Goal: Task Accomplishment & Management: Manage account settings

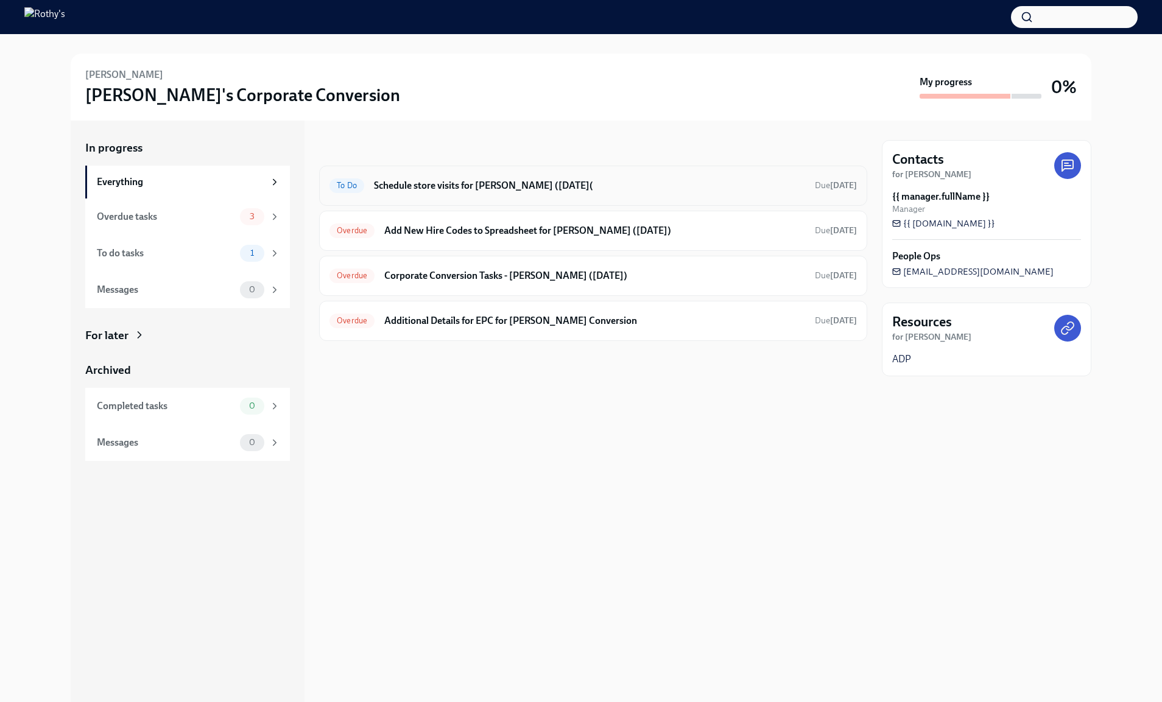
click at [414, 195] on div "To Do Schedule store visits for Rory McGinty (09/29/2025( Due in 13 days" at bounding box center [593, 186] width 548 height 40
click at [424, 262] on div "Overdue Corporate Conversion Tasks - Rory McGinty (09/29/2025) Due today" at bounding box center [593, 276] width 548 height 40
click at [427, 270] on h6 "Corporate Conversion Tasks - [PERSON_NAME] ([DATE])" at bounding box center [594, 275] width 421 height 13
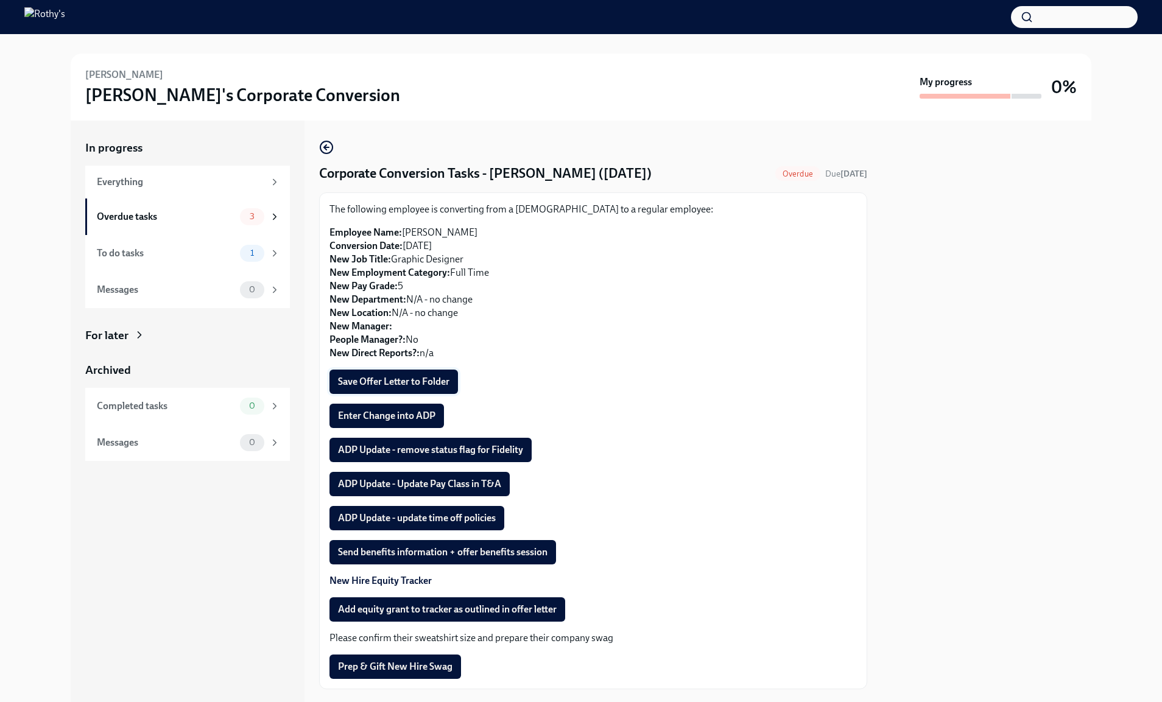
click at [440, 380] on span "Save Offer Letter to Folder" at bounding box center [393, 382] width 111 height 12
click at [394, 410] on span "Enter Change into ADP" at bounding box center [386, 416] width 97 height 12
click at [507, 454] on span "ADP Update - remove status flag for Fidelity" at bounding box center [430, 450] width 185 height 12
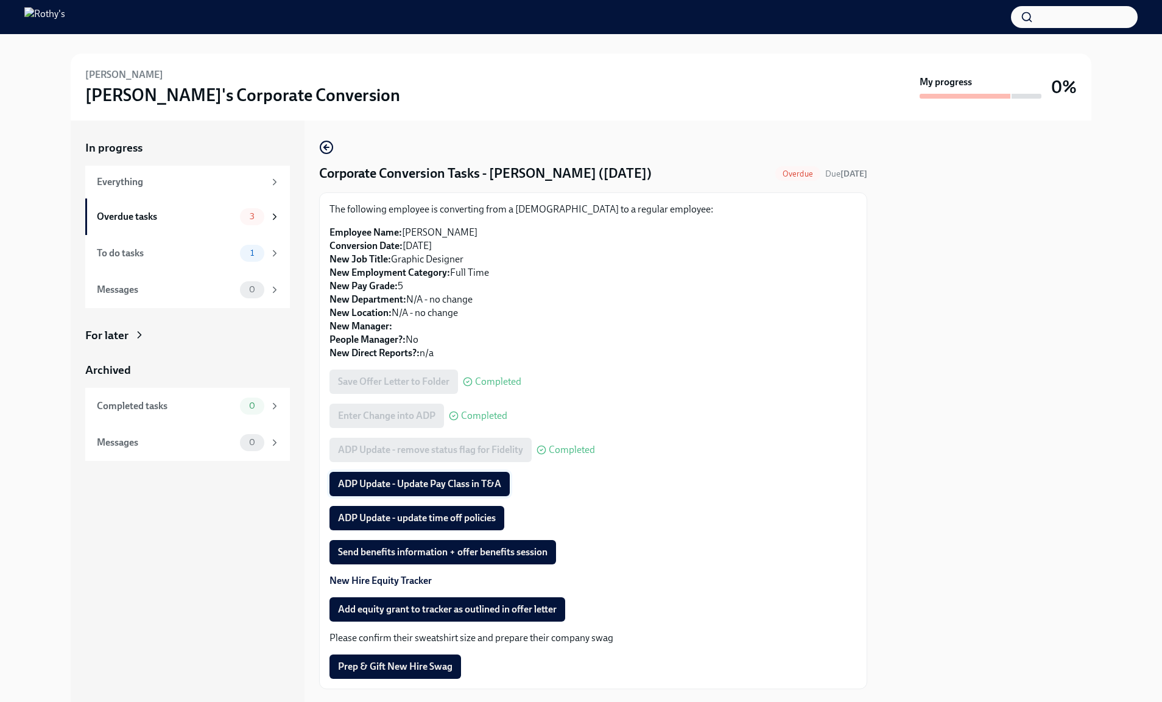
click at [453, 484] on span "ADP Update - Update Pay Class in T&A" at bounding box center [419, 484] width 163 height 12
click at [474, 511] on button "ADP Update - update time off policies" at bounding box center [416, 518] width 175 height 24
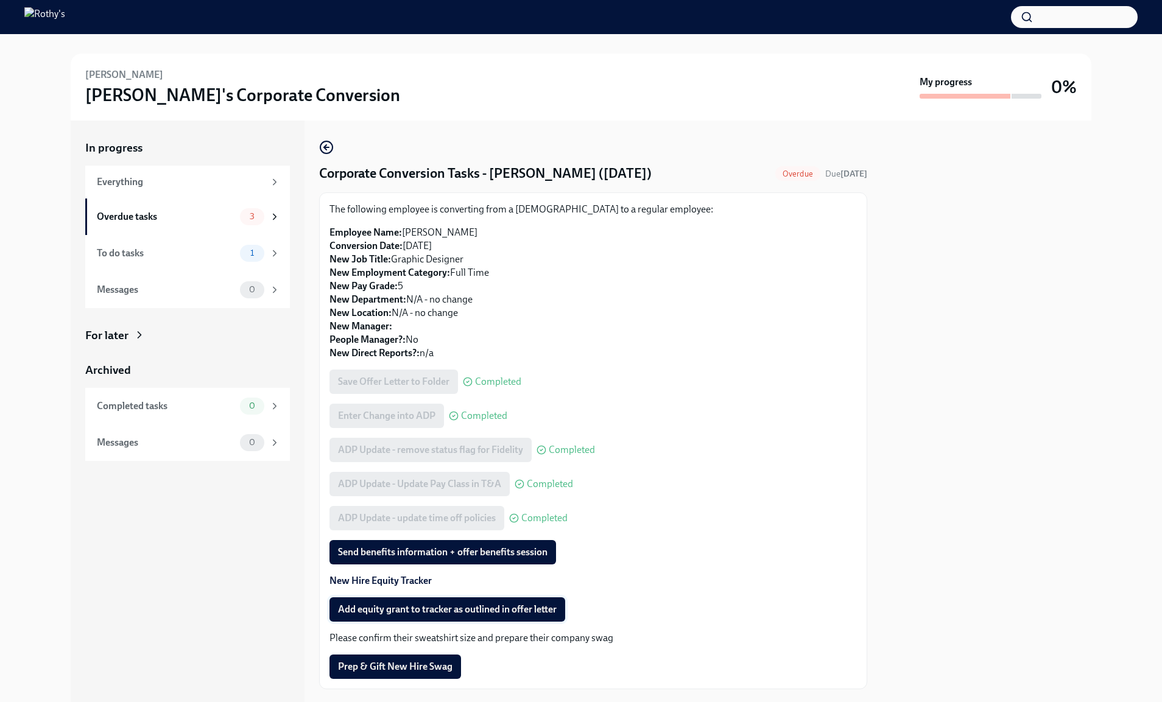
click at [490, 610] on span "Add equity grant to tracker as outlined in offer letter" at bounding box center [447, 610] width 219 height 12
click at [187, 224] on div "Overdue tasks 3" at bounding box center [188, 216] width 183 height 17
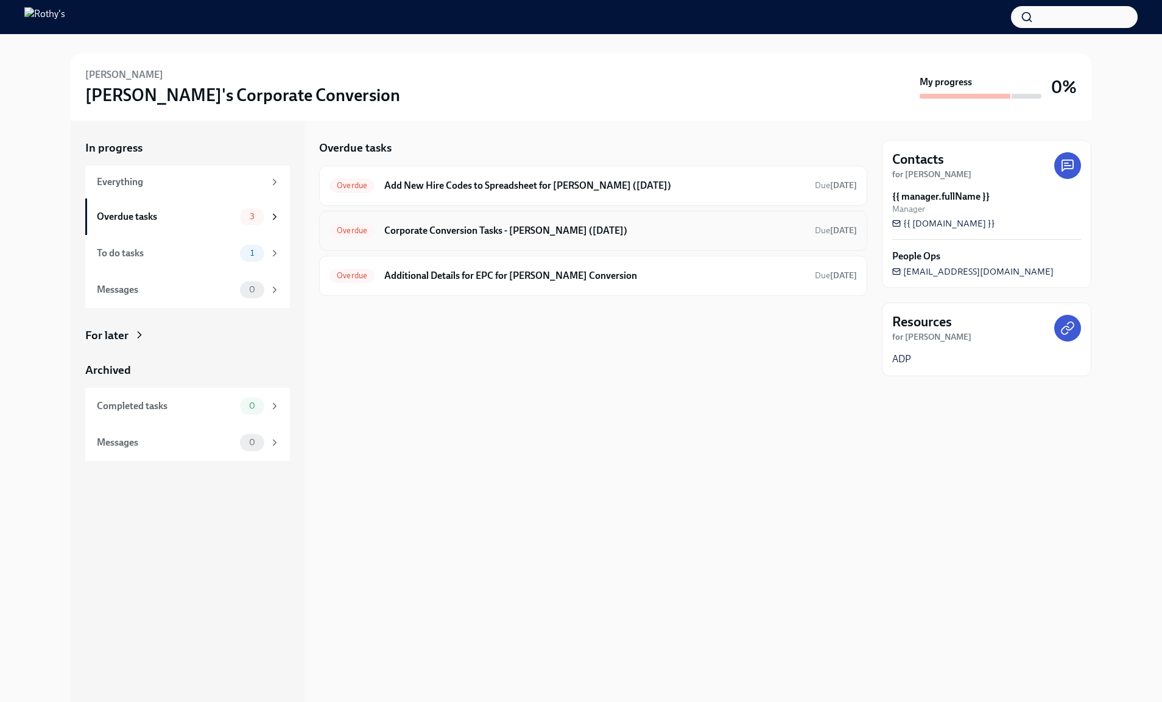
click at [436, 245] on div "Overdue Corporate Conversion Tasks - Rory McGinty (09/29/2025) Due today" at bounding box center [593, 231] width 548 height 40
click at [434, 227] on h6 "Corporate Conversion Tasks - Rory McGinty (09/29/2025)" at bounding box center [594, 230] width 421 height 13
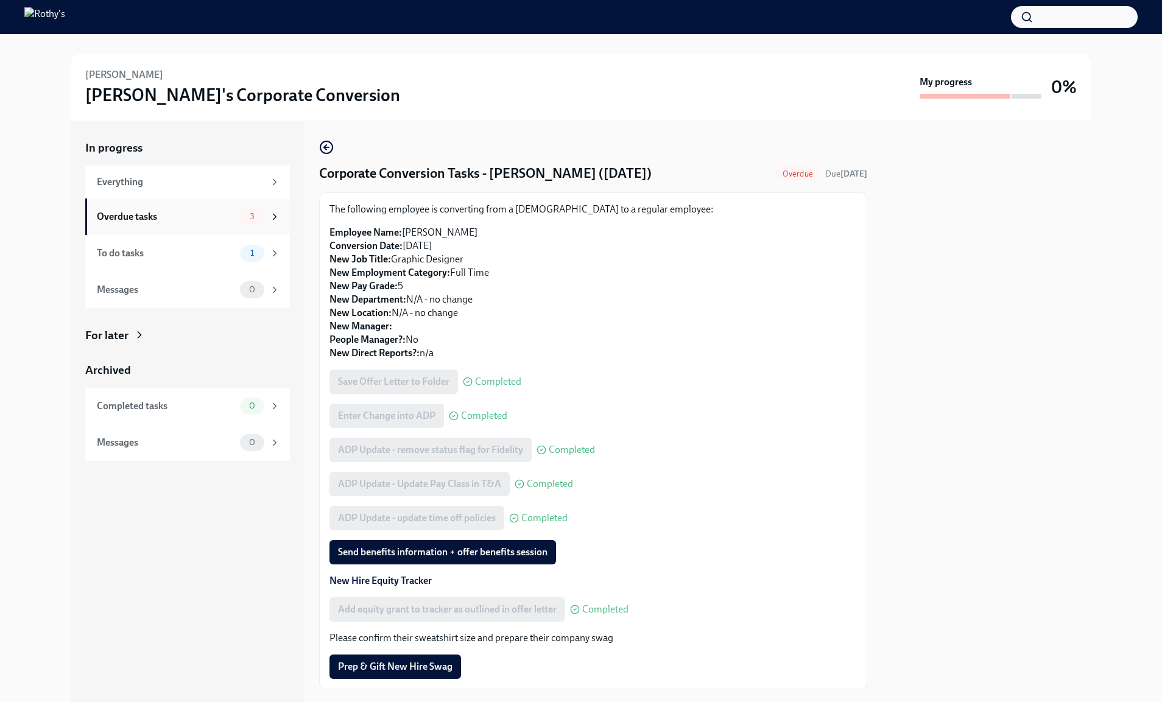
click at [218, 215] on div "Overdue tasks" at bounding box center [166, 216] width 138 height 13
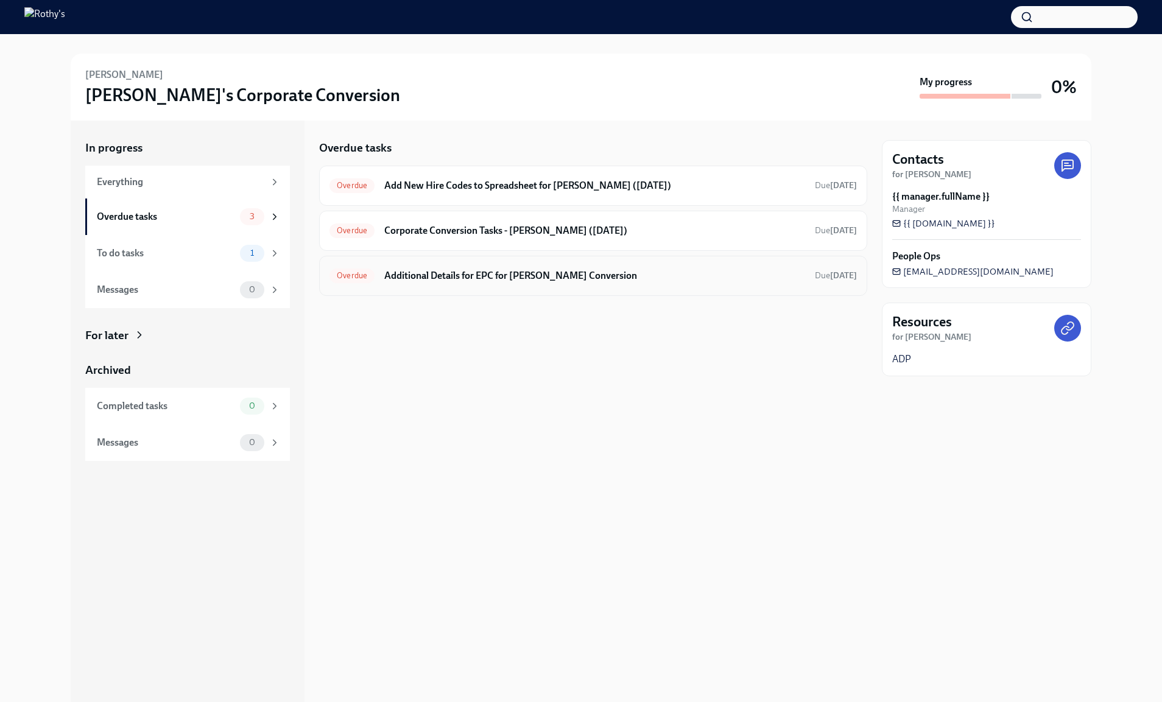
click at [449, 276] on h6 "Additional Details for EPC for Rory McGinty's Conversion" at bounding box center [594, 275] width 421 height 13
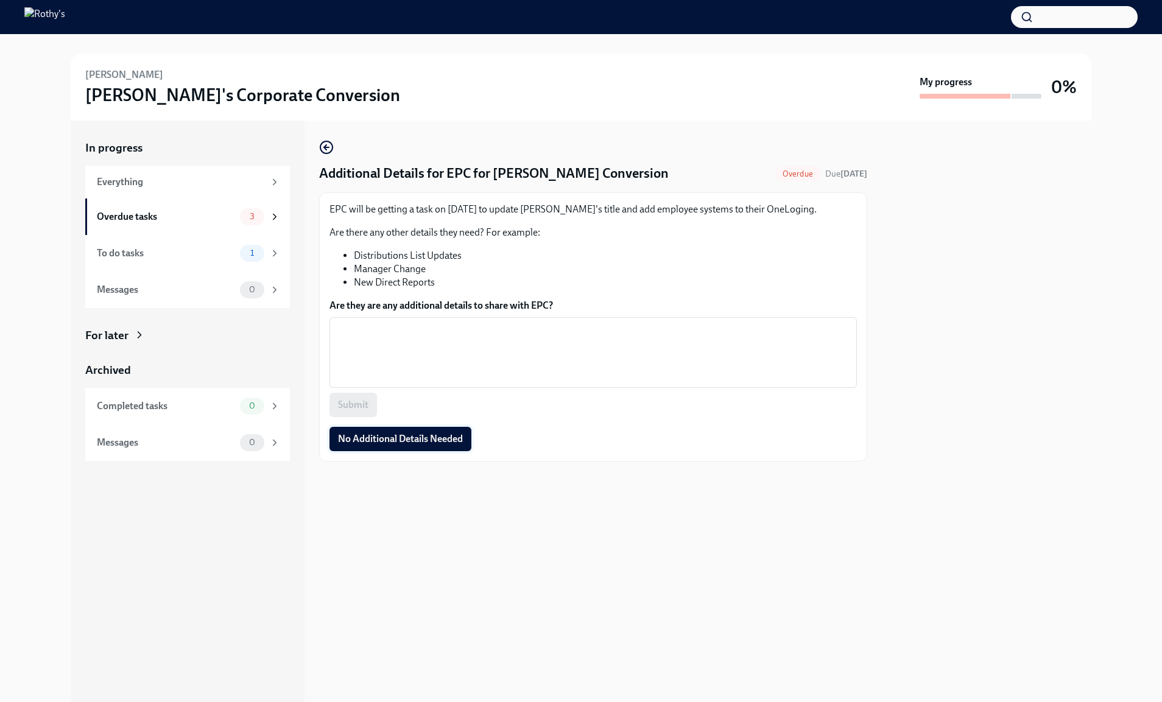
click at [420, 437] on span "No Additional Details Needed" at bounding box center [400, 439] width 125 height 12
click at [164, 216] on div "Overdue tasks" at bounding box center [166, 216] width 138 height 13
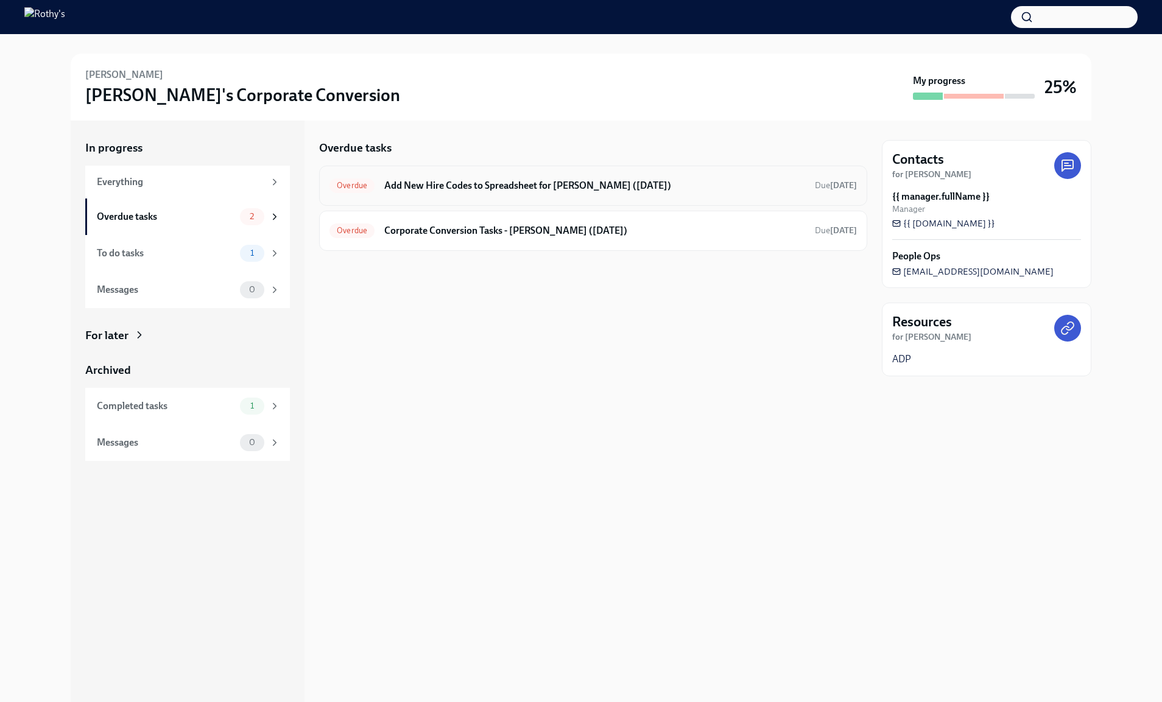
click at [452, 188] on h6 "Add New Hire Codes to Spreadsheet for Rory McGinty (09/29/2025)" at bounding box center [594, 185] width 421 height 13
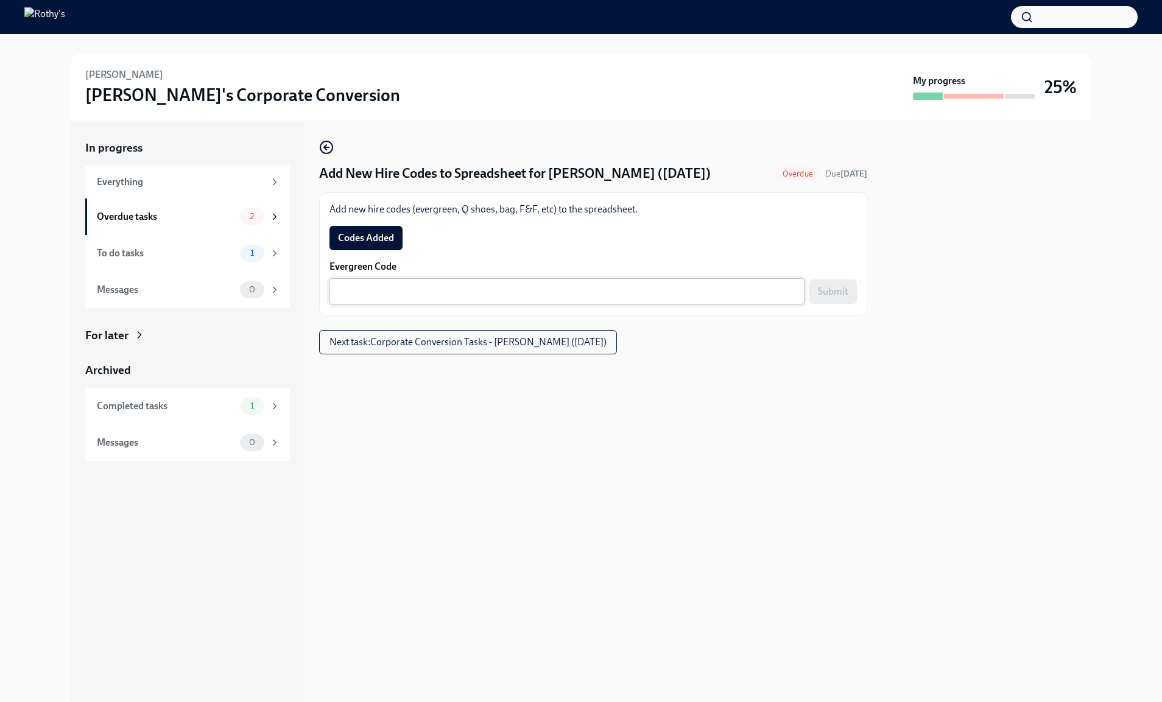
click at [510, 291] on textarea "Evergreen Code" at bounding box center [567, 291] width 460 height 15
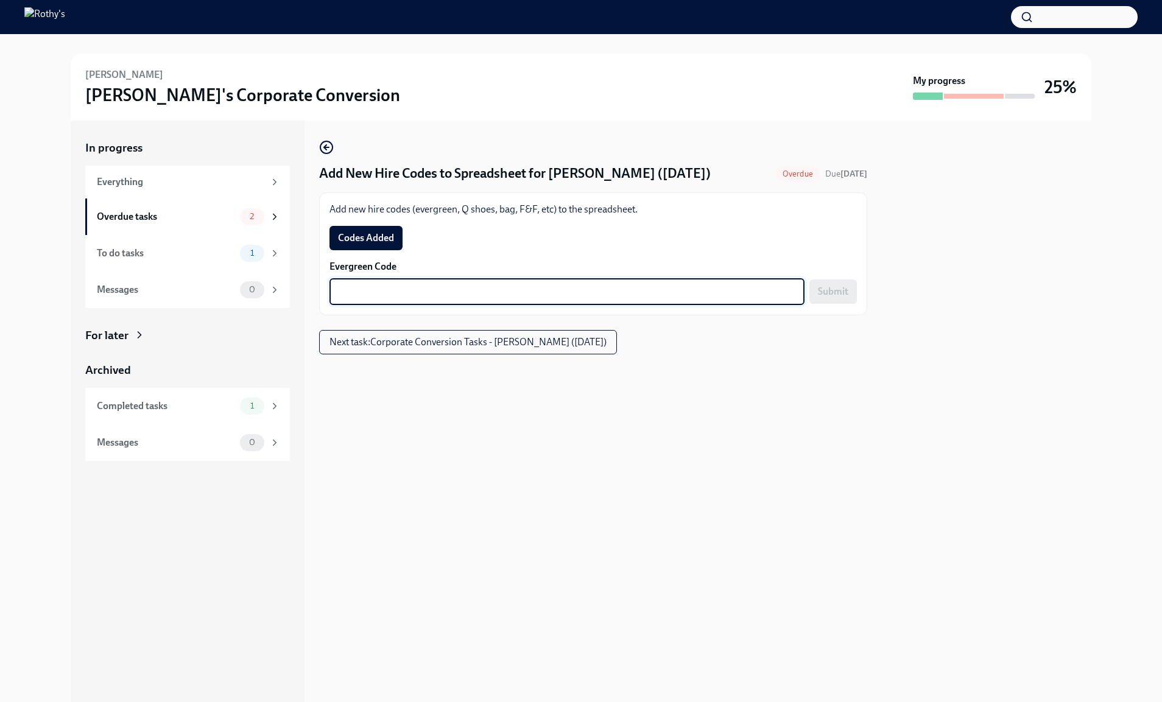
paste textarea "E-FF-335WG3"
type textarea "E-FF-335WG3"
click at [836, 294] on span "Submit" at bounding box center [833, 292] width 30 height 12
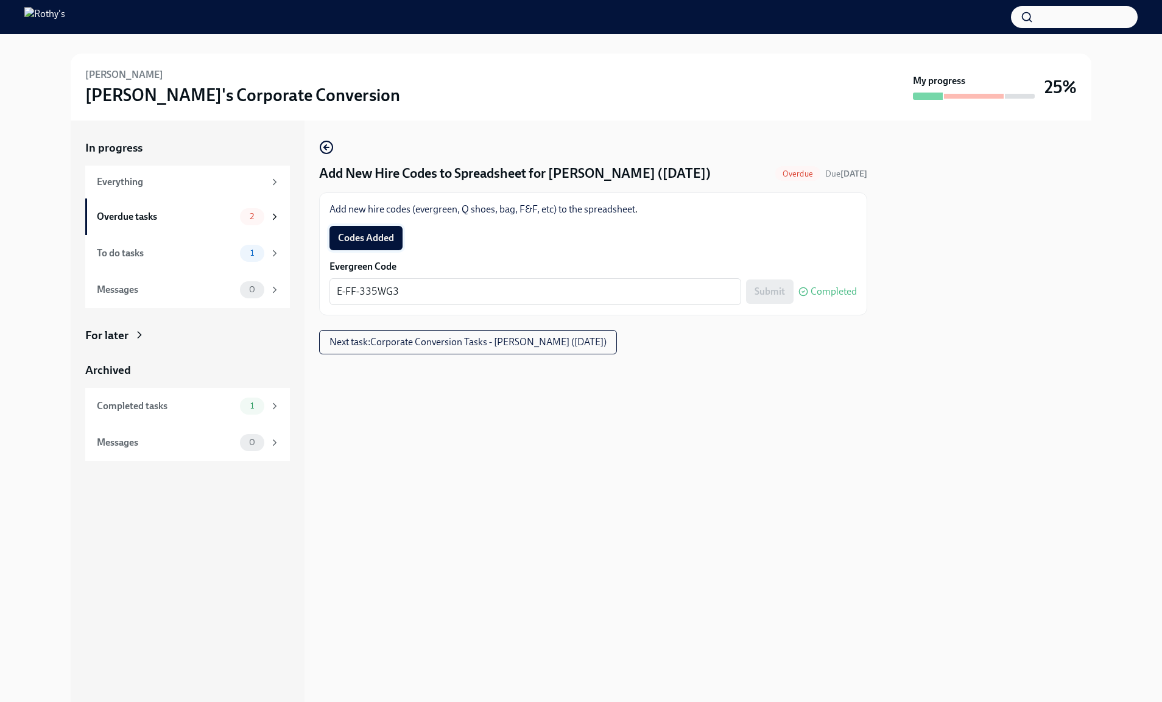
click at [382, 236] on span "Codes Added" at bounding box center [366, 238] width 56 height 12
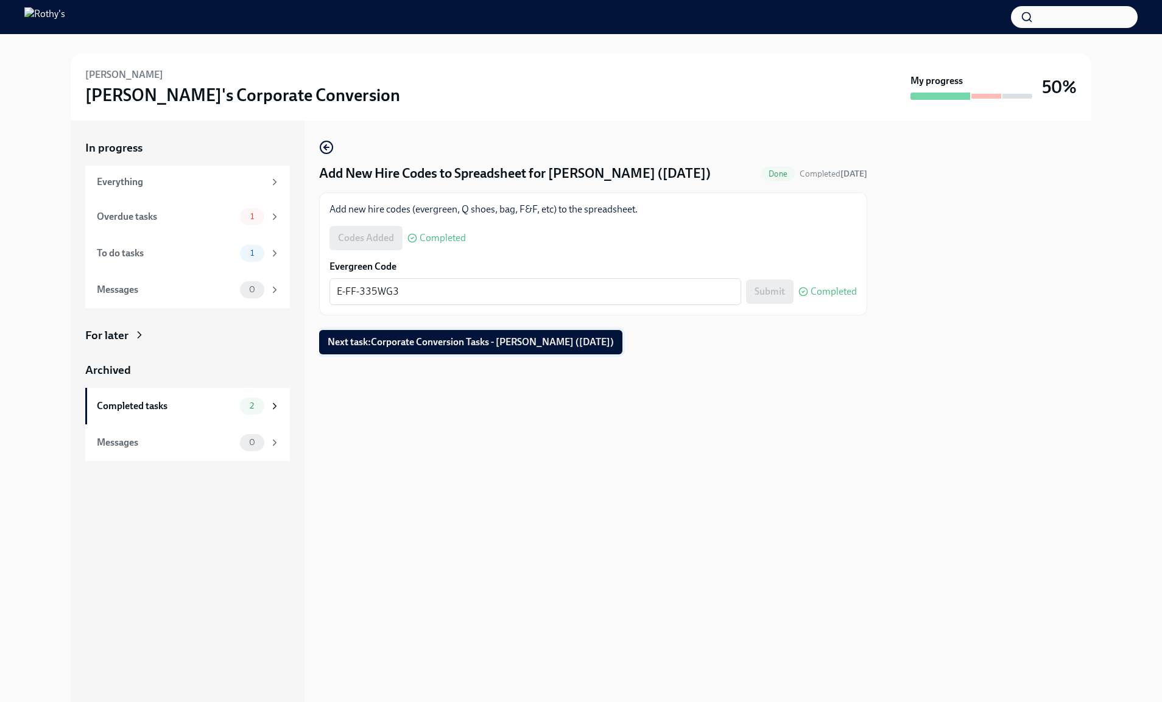
click at [532, 351] on button "Next task : Corporate Conversion Tasks - Rory McGinty (09/29/2025)" at bounding box center [470, 342] width 303 height 24
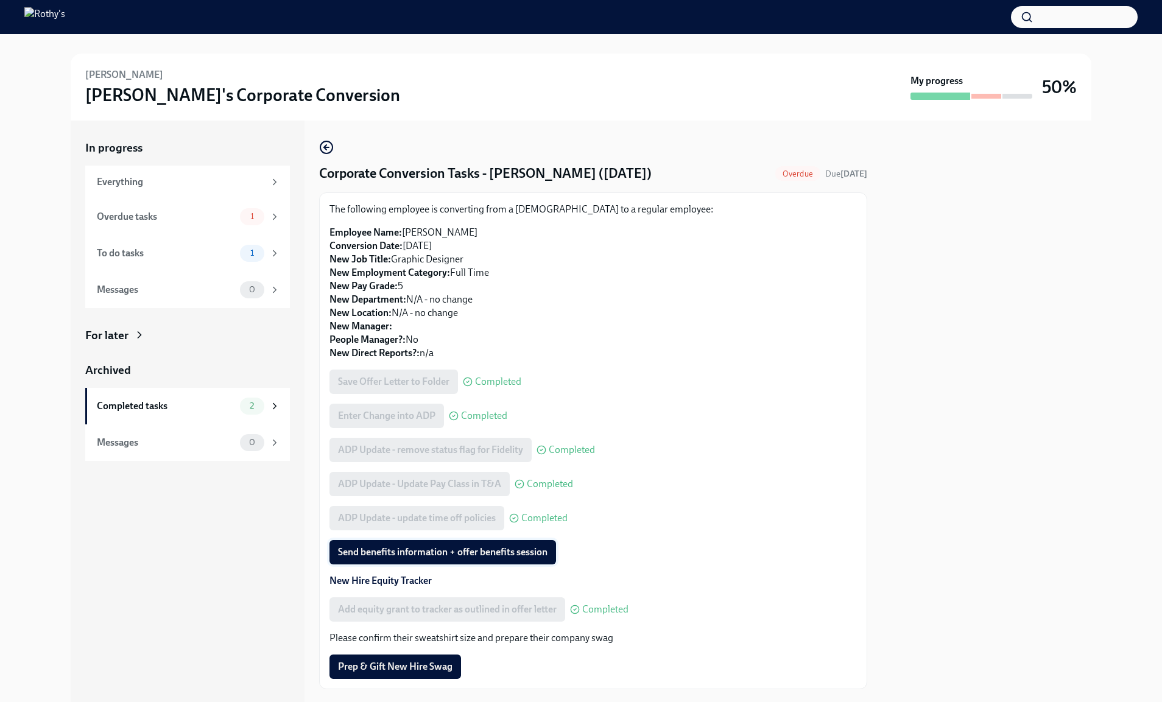
click at [520, 545] on button "Send benefits information + offer benefits session" at bounding box center [442, 552] width 227 height 24
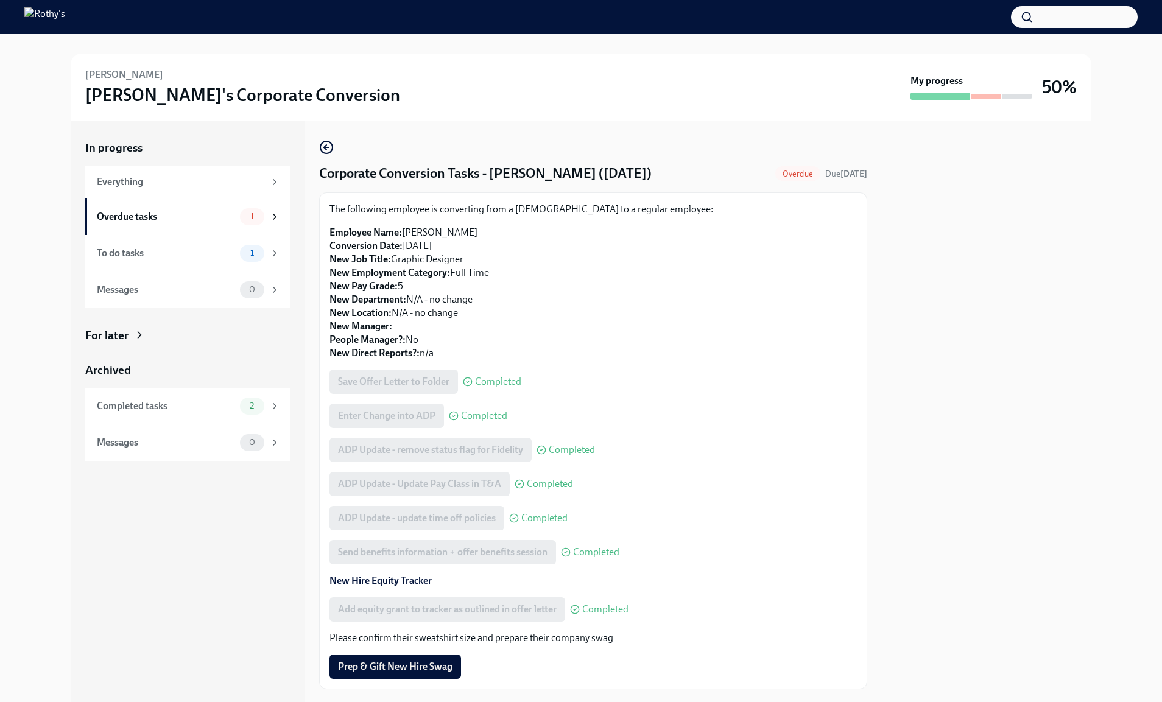
scroll to position [26, 0]
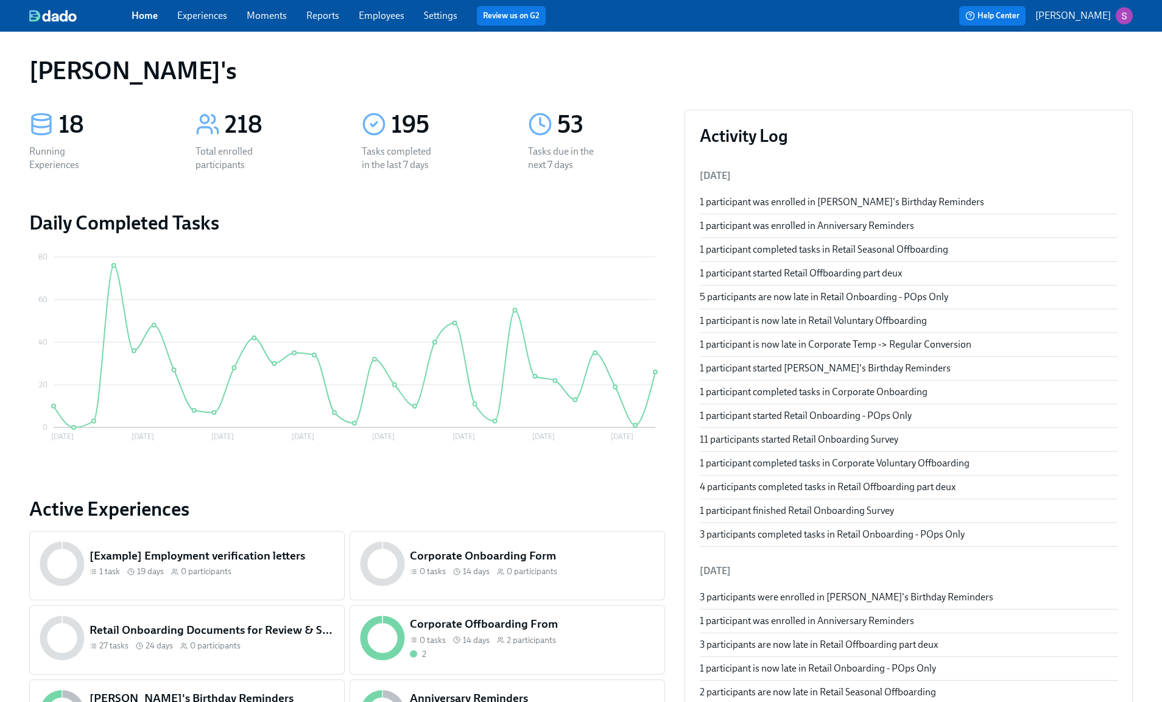
click at [375, 18] on link "Employees" at bounding box center [382, 16] width 46 height 12
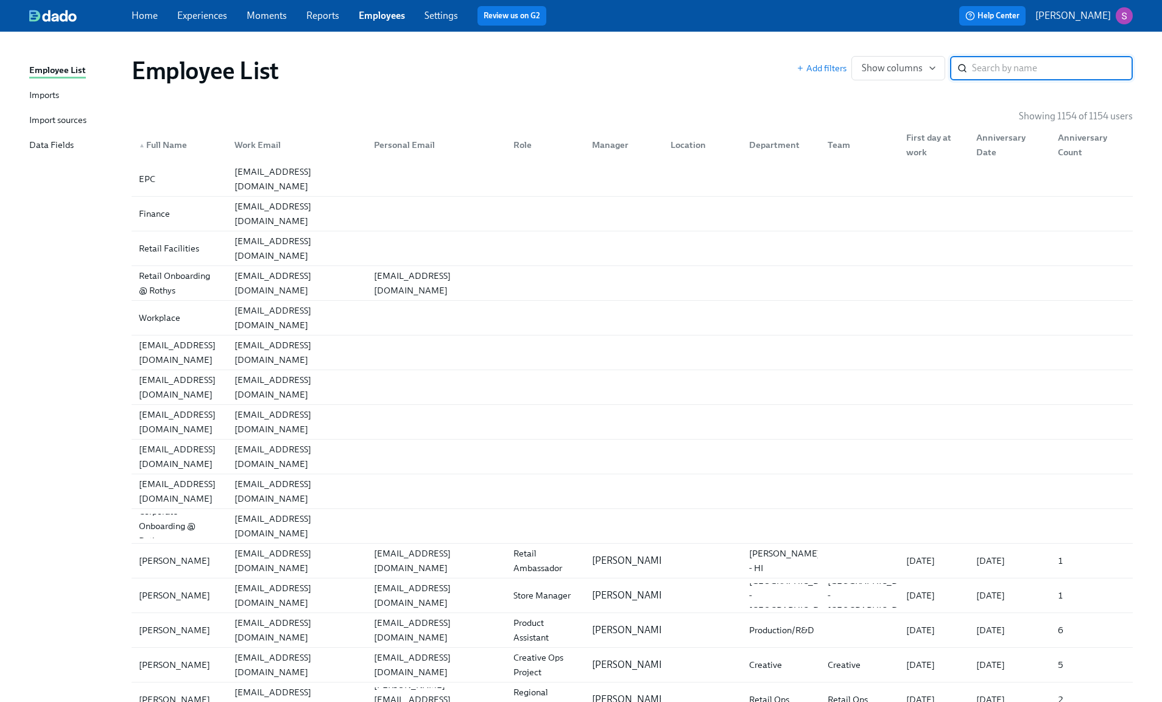
click at [89, 94] on link "Imports" at bounding box center [75, 95] width 93 height 15
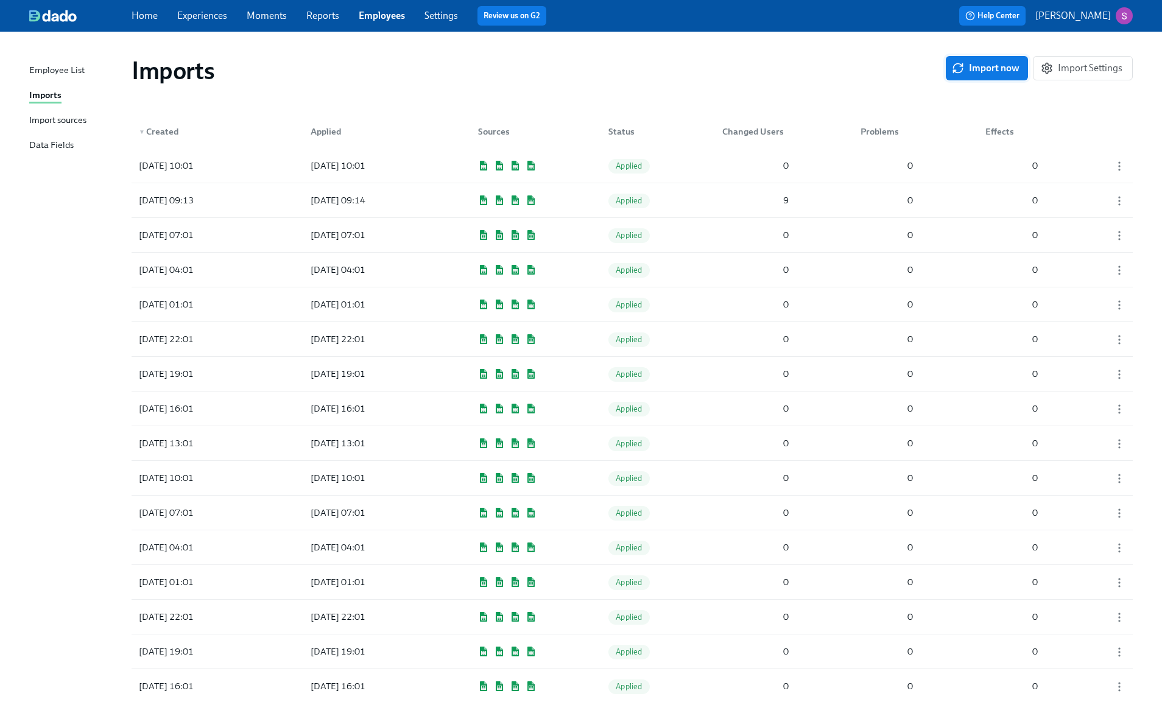
click at [1022, 71] on button "Import now" at bounding box center [987, 68] width 82 height 24
click at [700, 171] on div "2025/09/29 11:31 Pending 1 0 0" at bounding box center [632, 166] width 1001 height 34
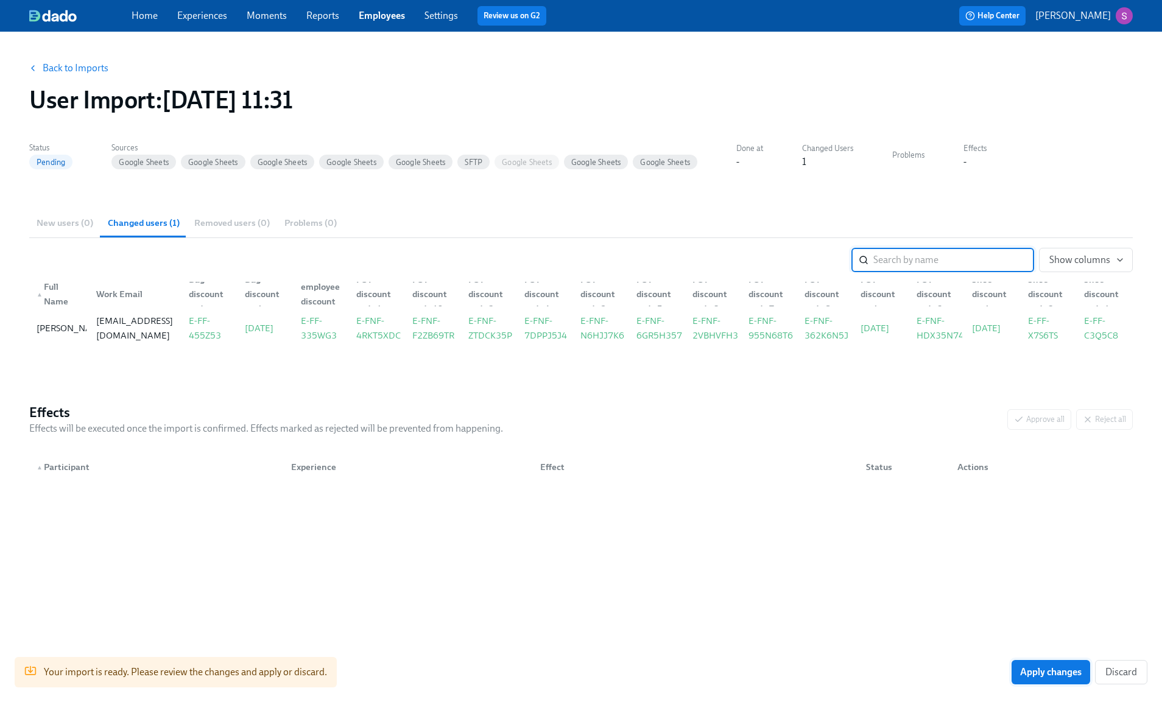
click at [1058, 678] on button "Apply changes" at bounding box center [1051, 672] width 79 height 24
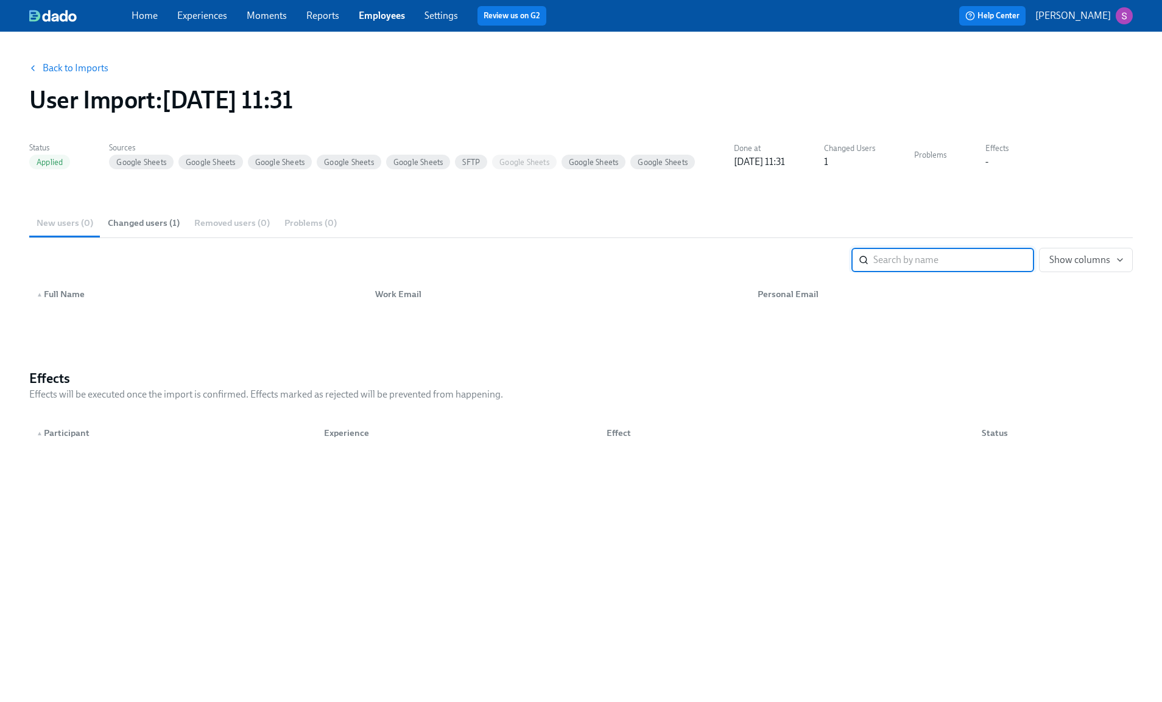
click at [376, 17] on link "Employees" at bounding box center [382, 16] width 46 height 12
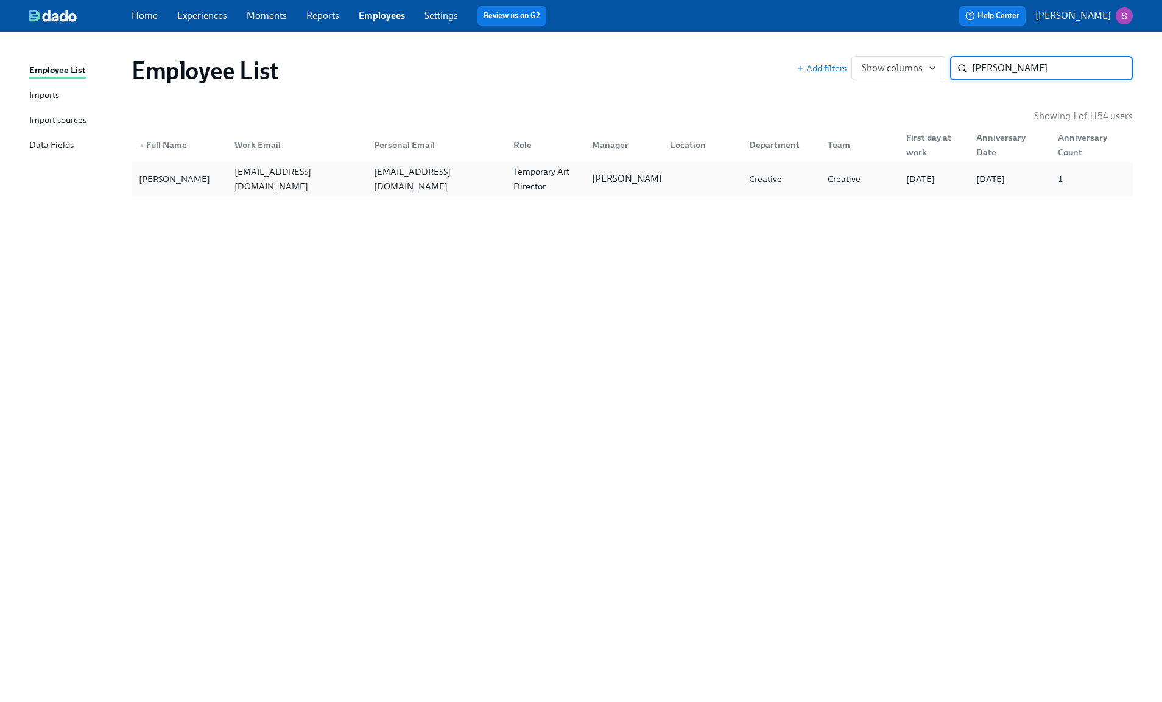
type input "rory"
click at [182, 180] on div "Rory McGinty" at bounding box center [174, 179] width 81 height 15
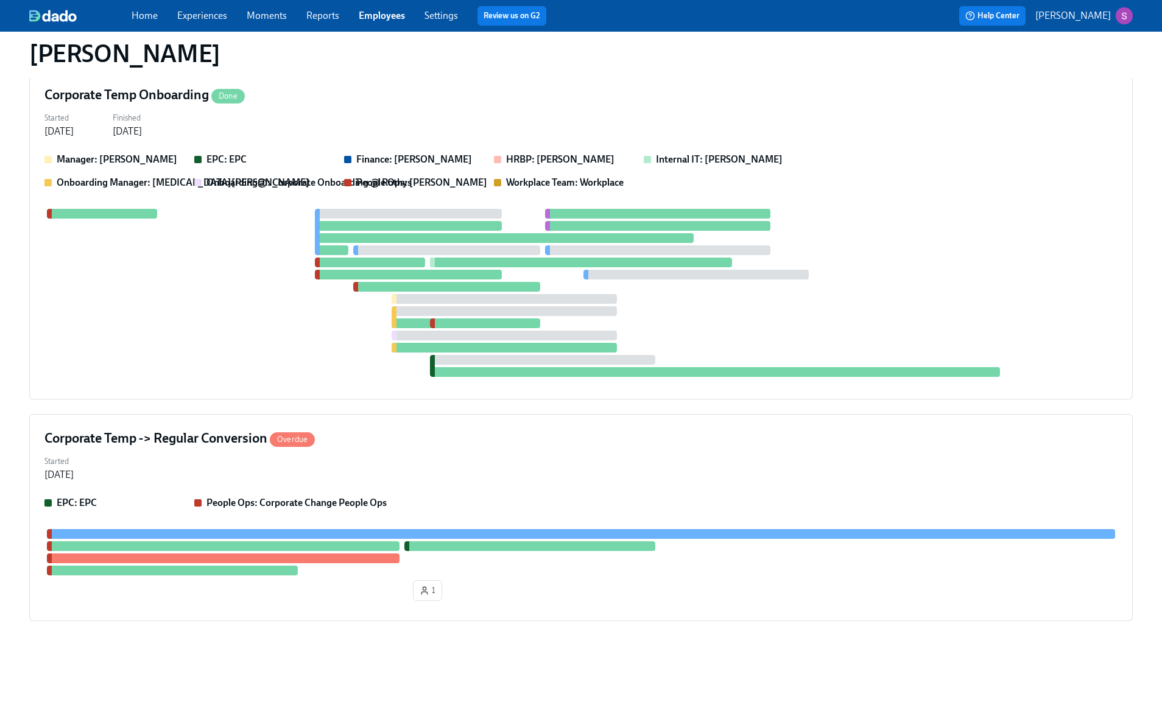
scroll to position [339, 0]
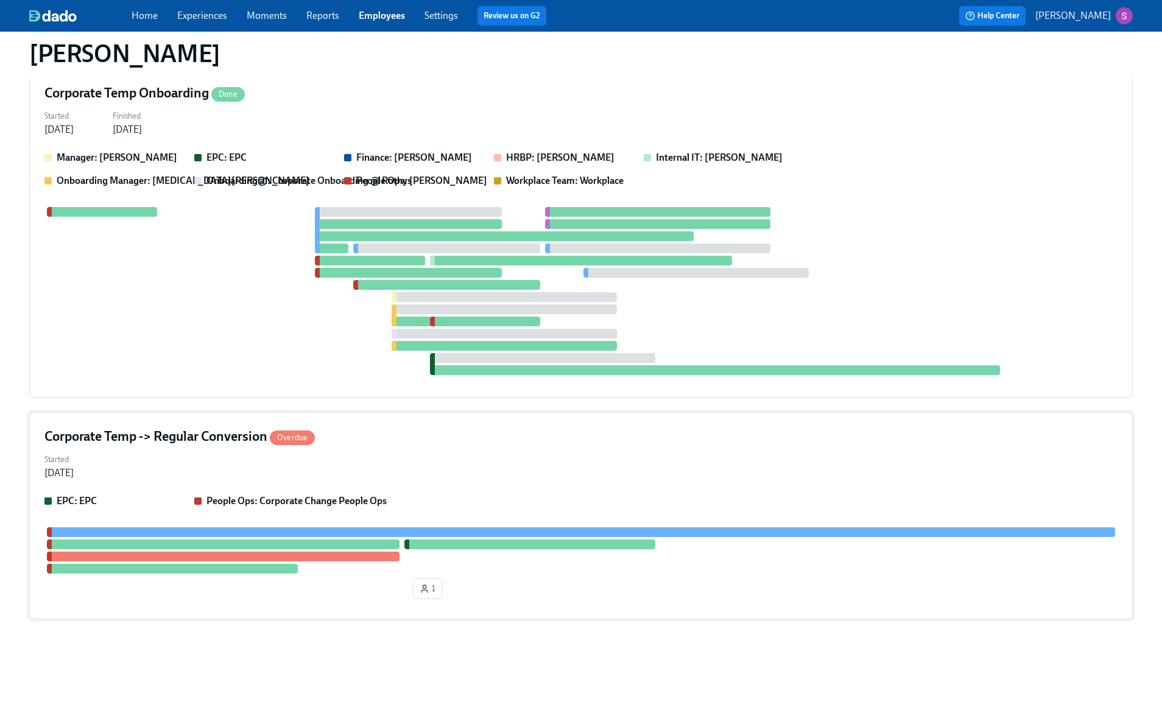
click at [381, 442] on div "Corporate Temp -> Regular Conversion Overdue" at bounding box center [580, 437] width 1073 height 18
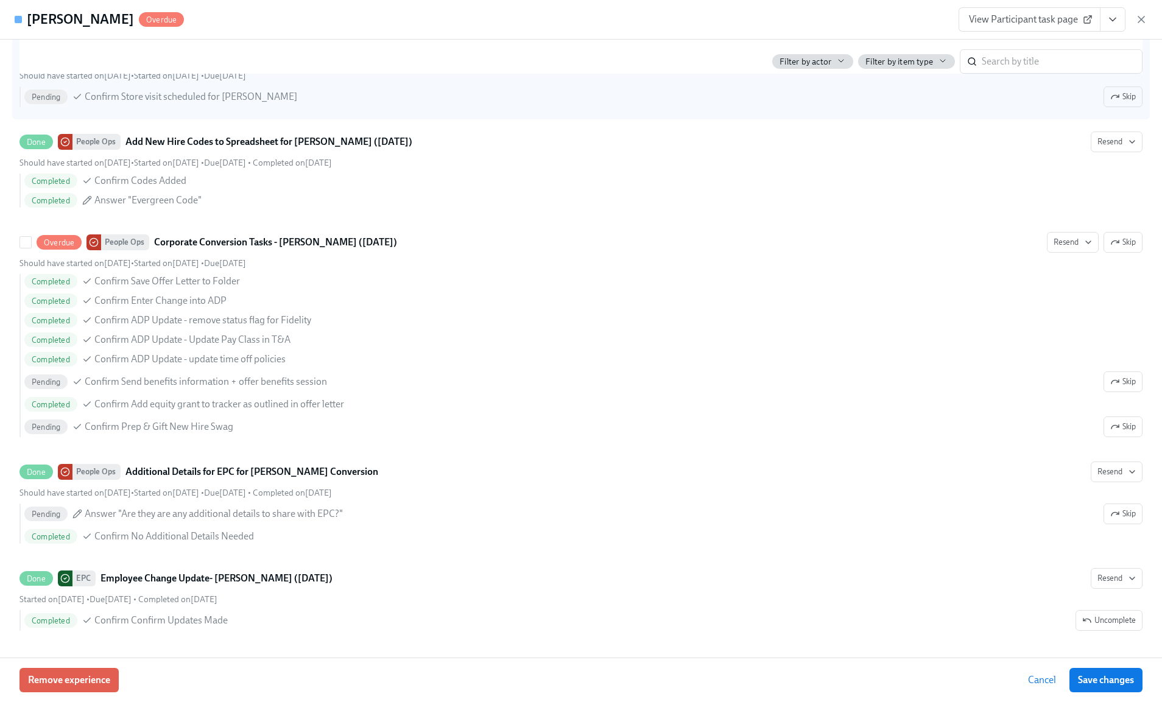
scroll to position [0, 0]
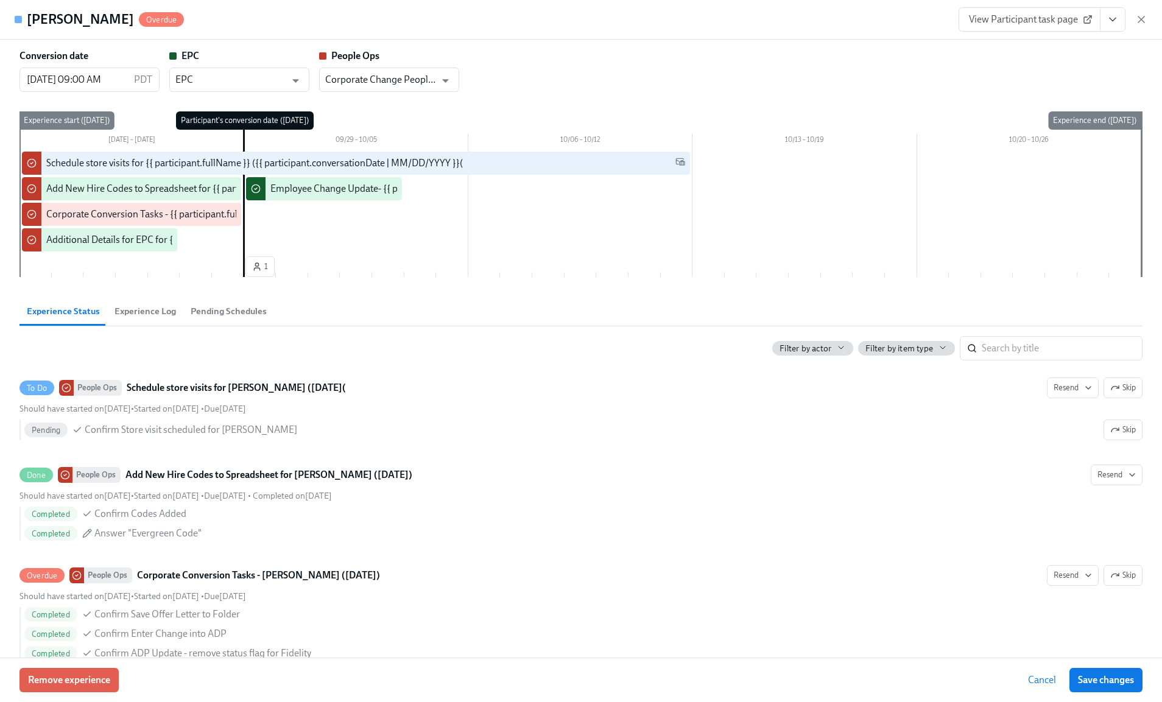
click at [212, 315] on span "Pending Schedules" at bounding box center [229, 312] width 76 height 14
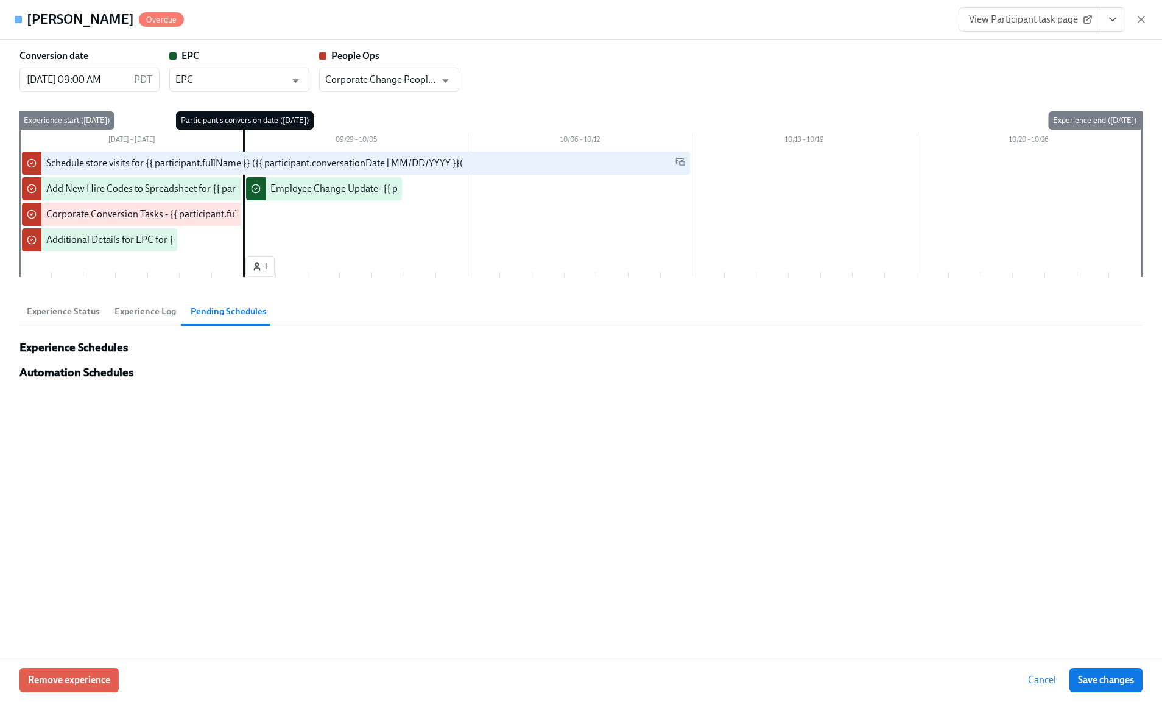
click at [148, 316] on span "Experience Log" at bounding box center [145, 312] width 62 height 14
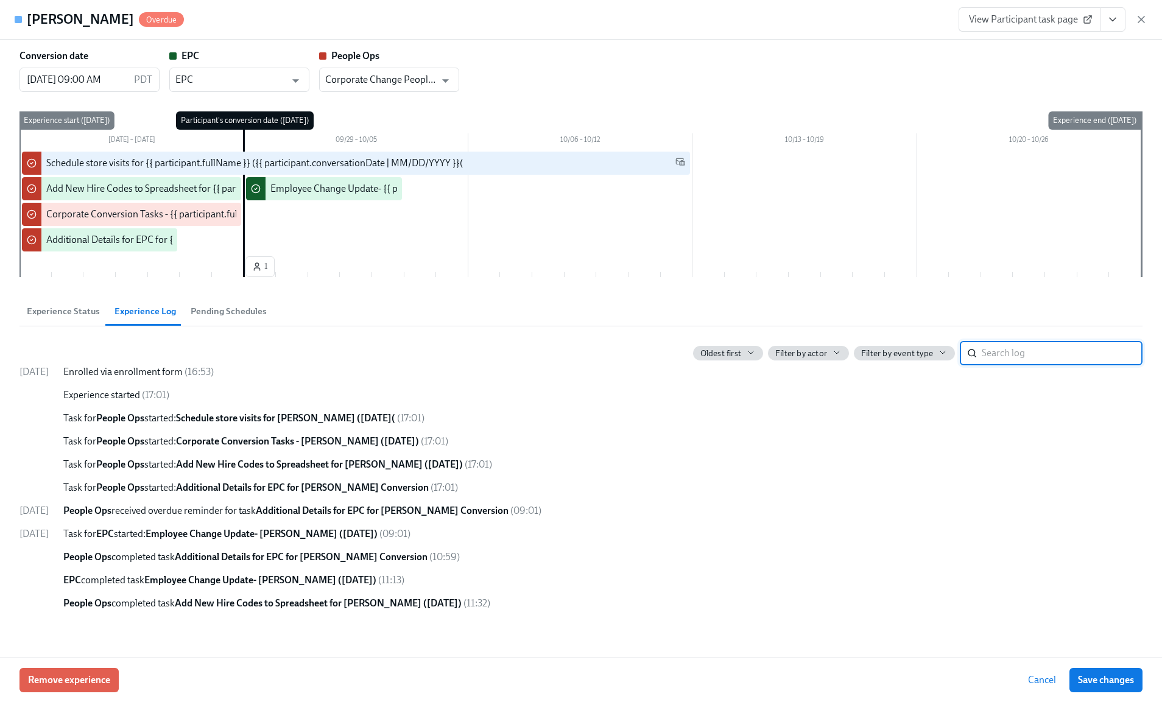
click at [223, 316] on span "Pending Schedules" at bounding box center [229, 312] width 76 height 14
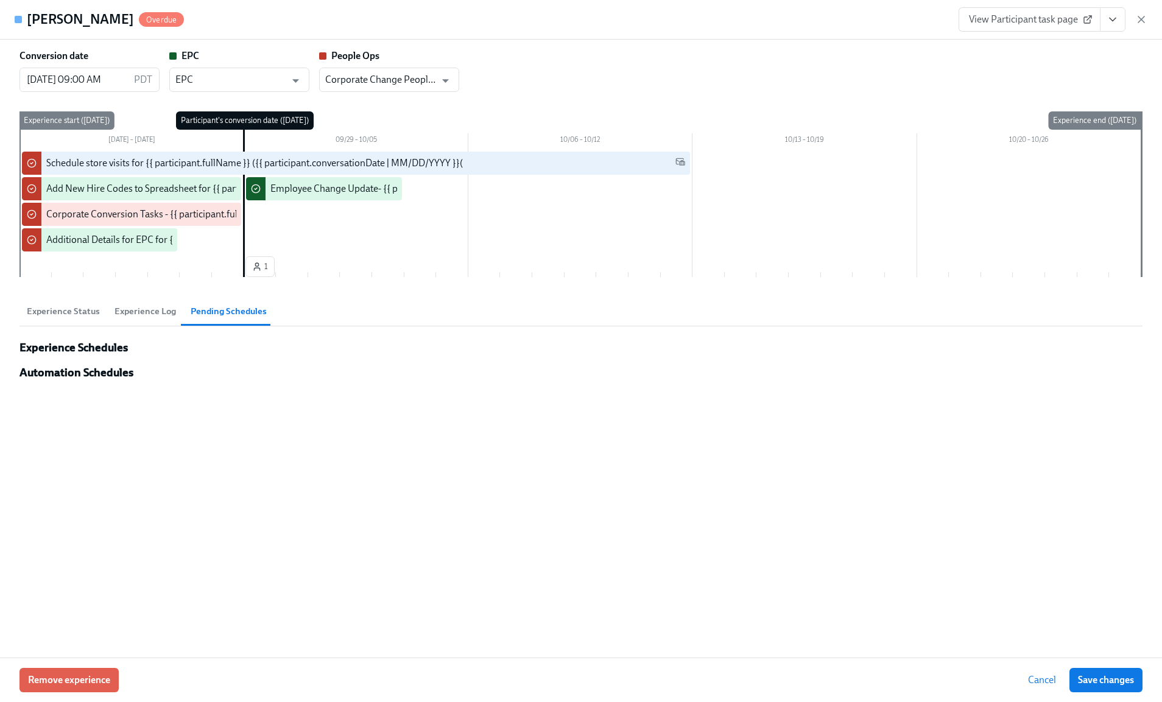
click at [71, 310] on span "Experience Status" at bounding box center [63, 312] width 73 height 14
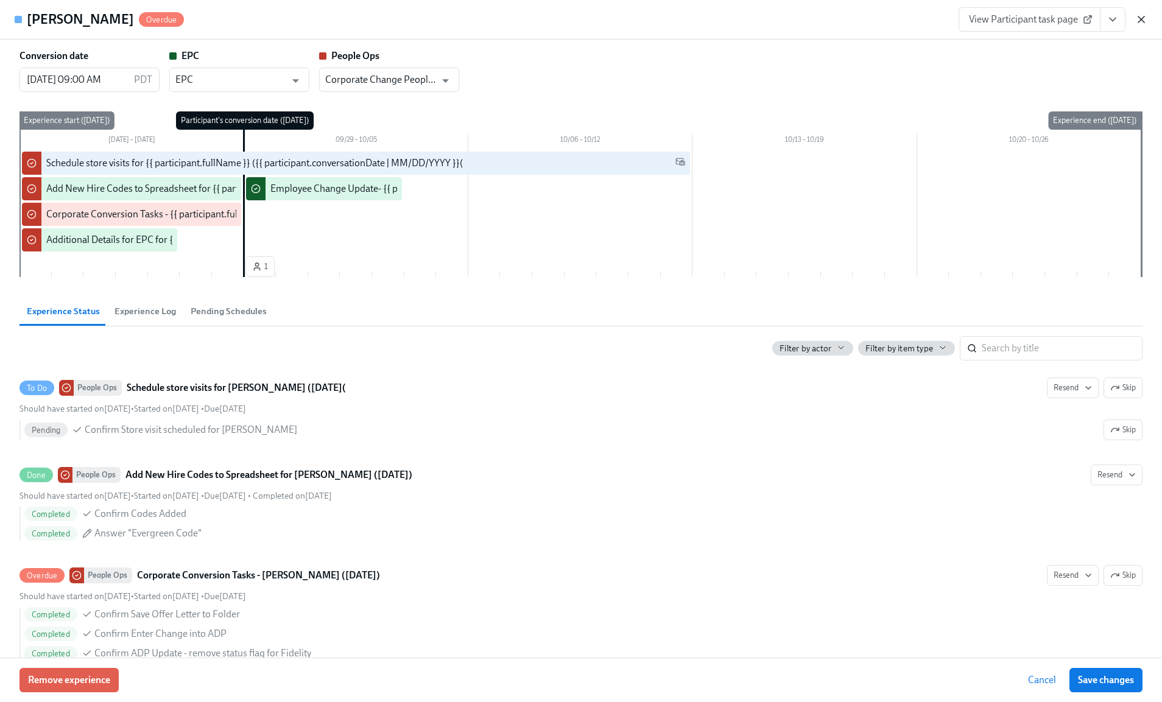
click at [1141, 23] on icon "button" at bounding box center [1141, 19] width 12 height 12
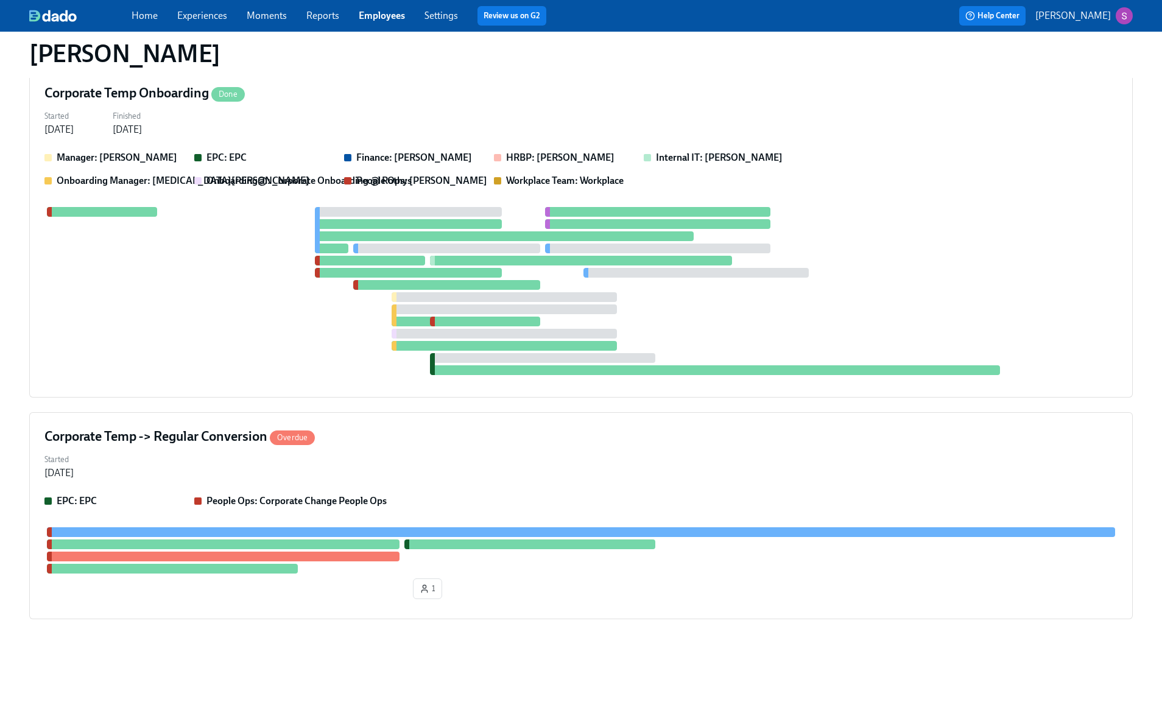
click at [250, 13] on link "Moments" at bounding box center [267, 16] width 40 height 12
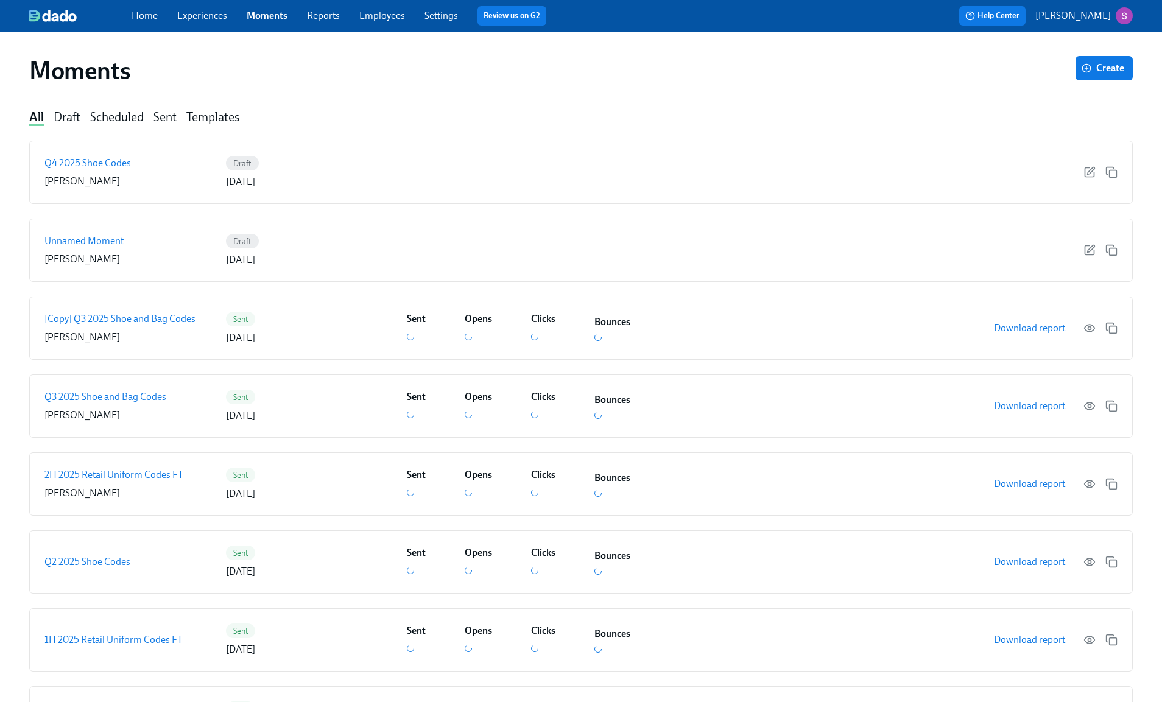
click at [204, 2] on div "Home Experiences Moments Reports Employees Settings Review us on G2 Help Center…" at bounding box center [581, 16] width 1162 height 32
click at [205, 10] on link "Experiences" at bounding box center [202, 16] width 50 height 12
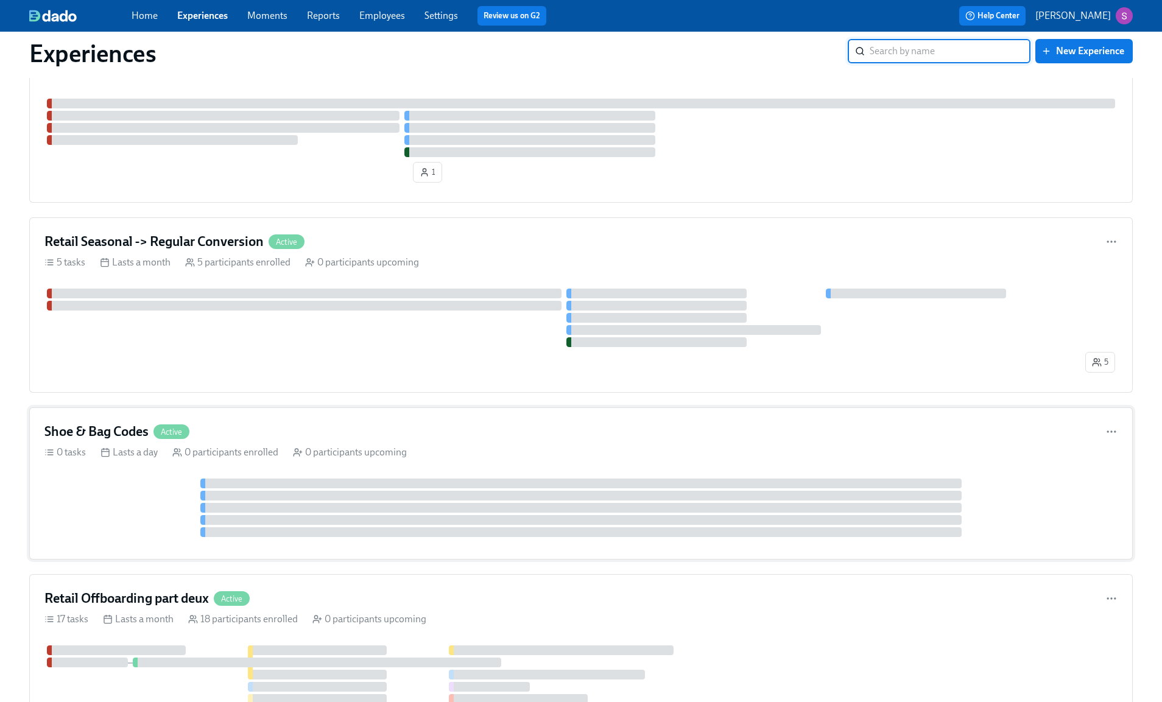
scroll to position [1746, 0]
click at [289, 430] on div "Shoe & Bag Codes Active" at bounding box center [580, 429] width 1073 height 18
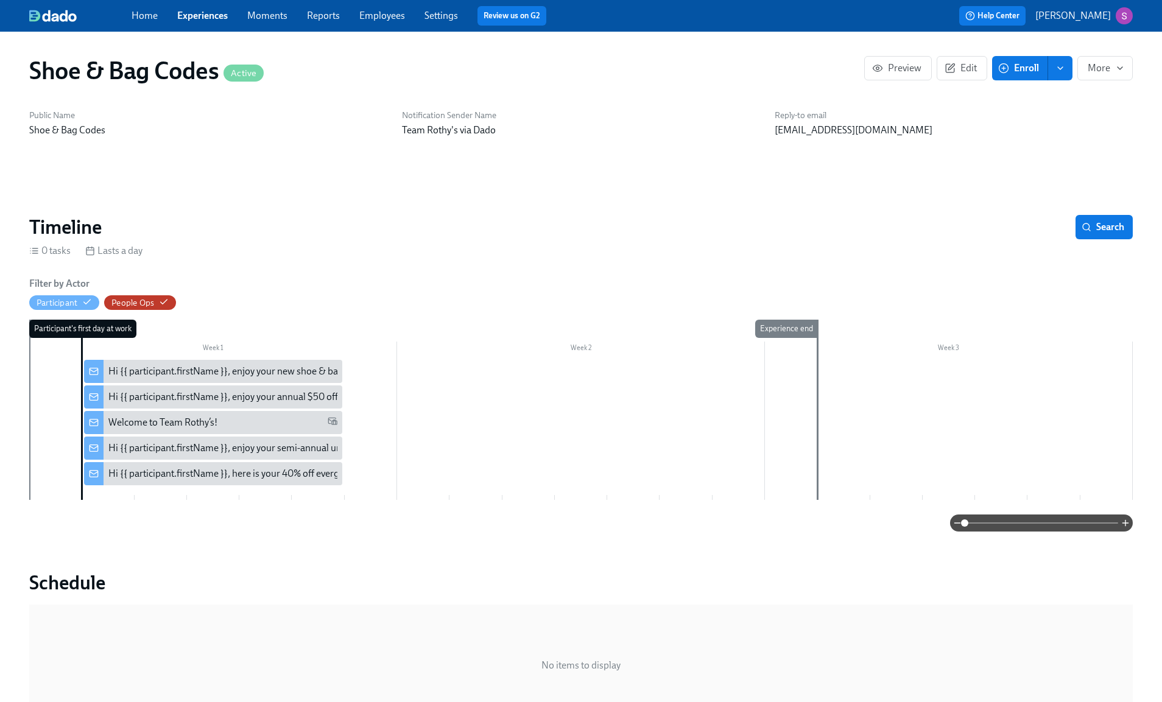
click at [255, 374] on div "Hi {{ participant.firstName }}, enjoy your new shoe & bag code" at bounding box center [236, 371] width 257 height 13
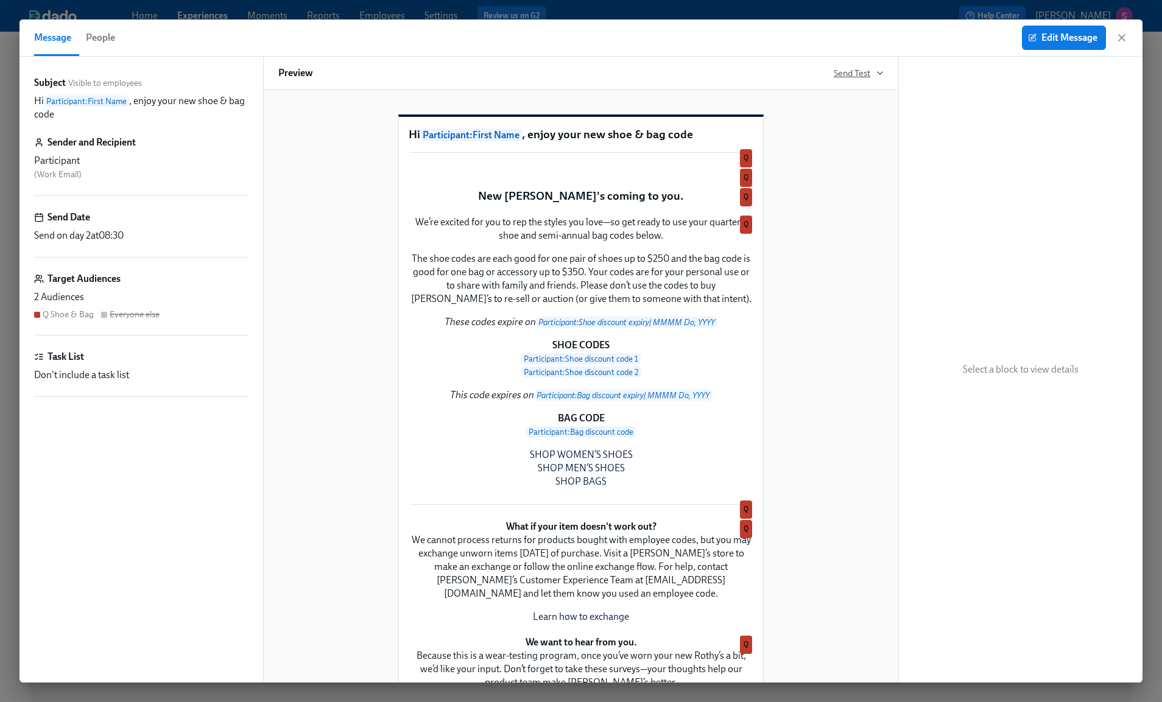
click at [865, 69] on span "Send Test" at bounding box center [859, 73] width 50 height 12
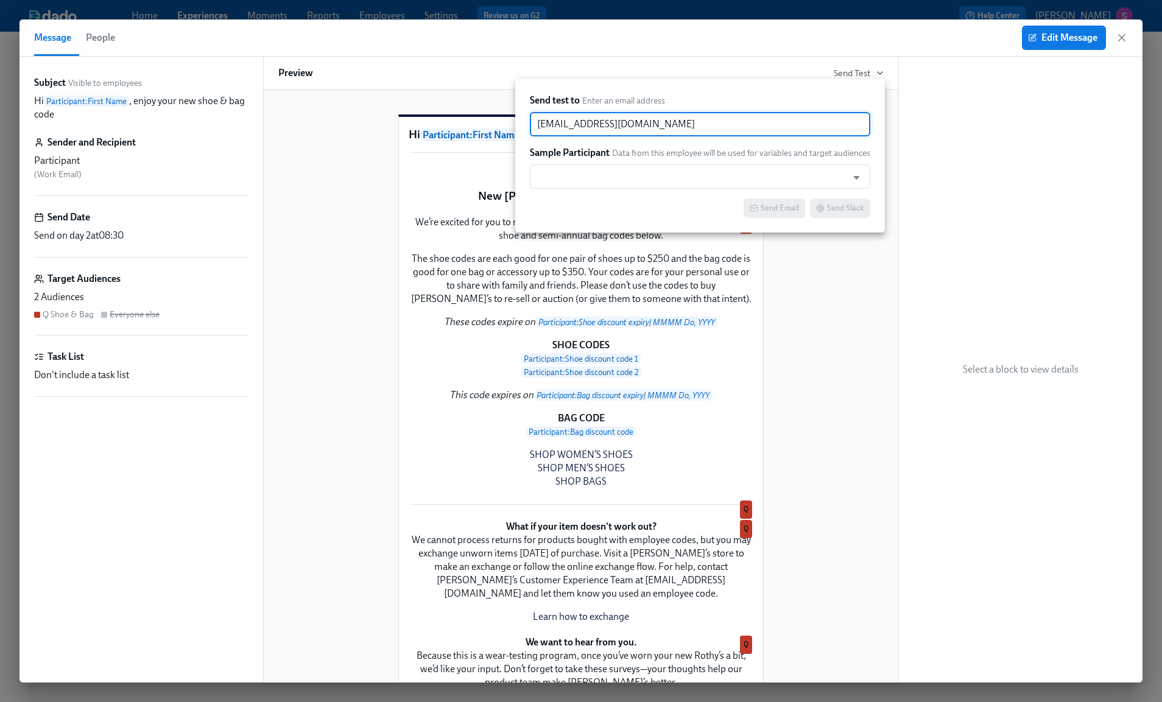
drag, startPoint x: 660, startPoint y: 121, endPoint x: 498, endPoint y: 117, distance: 162.7
click at [498, 117] on div "Send test to Enter an email address sjackson@rothys.com ​ Sample Participant Da…" at bounding box center [581, 351] width 1162 height 702
paste input "RoryMcGinty"
type input "RoryMcGinty@rothys.com"
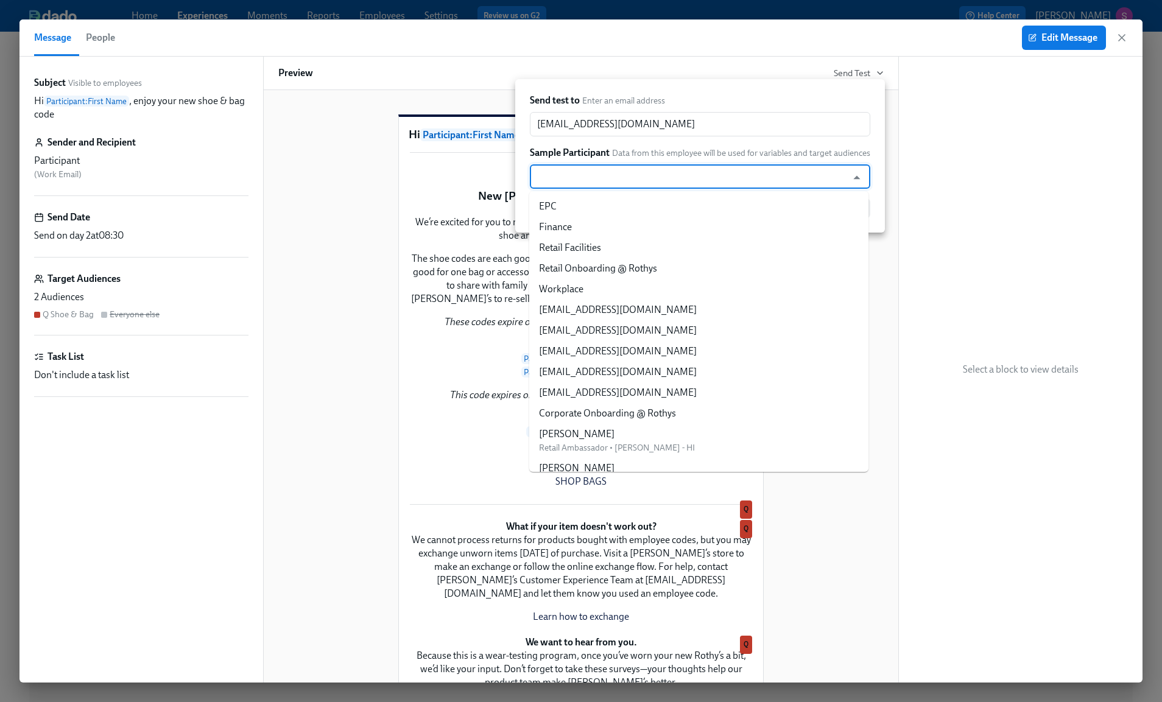
click at [590, 178] on input "text" at bounding box center [688, 176] width 305 height 24
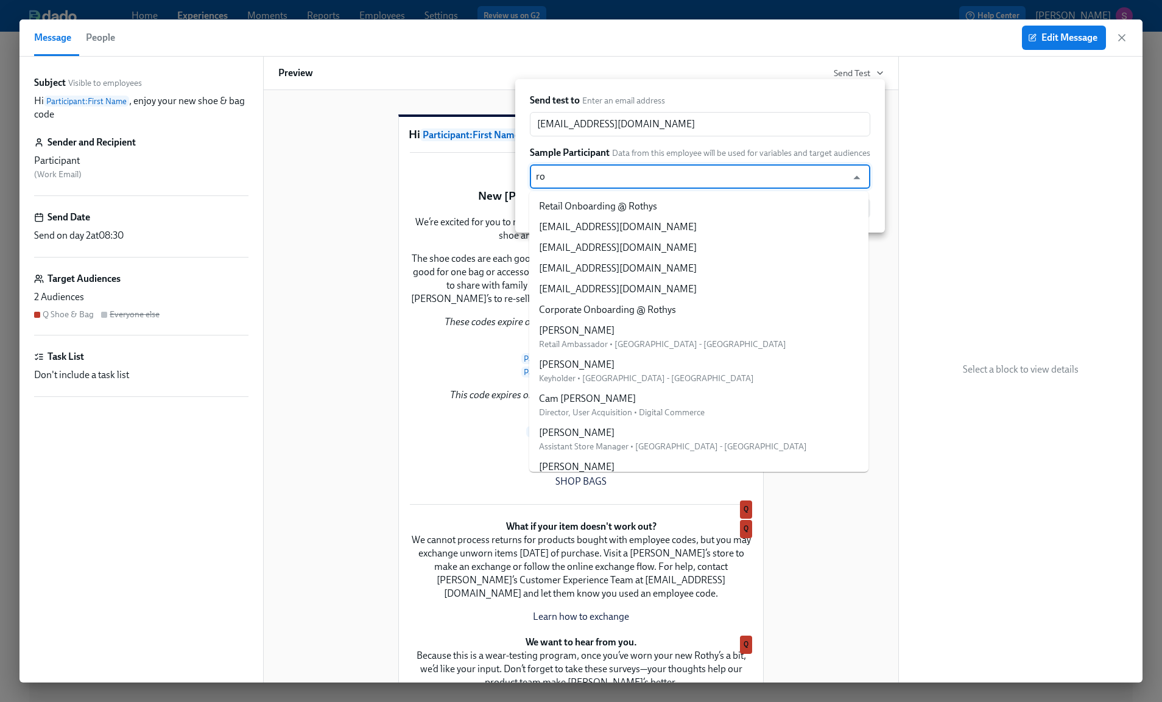
type input "ror"
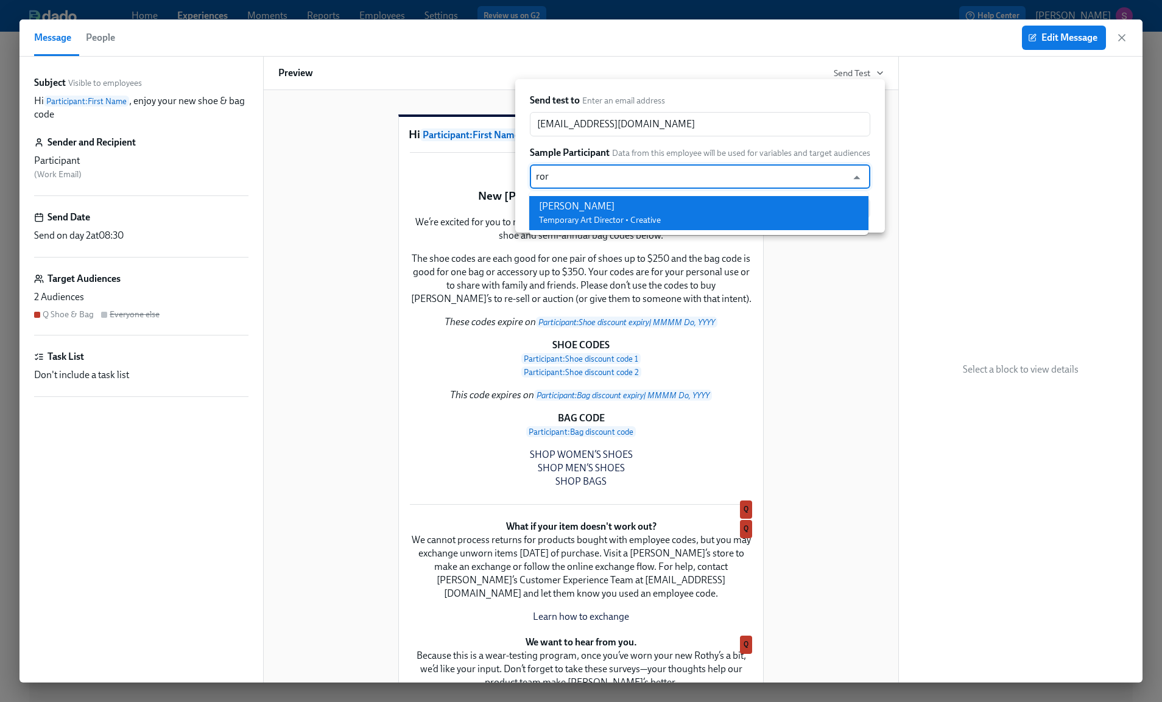
click at [606, 213] on div "Rory McGinty Temporary Art Director • Creative" at bounding box center [600, 213] width 122 height 27
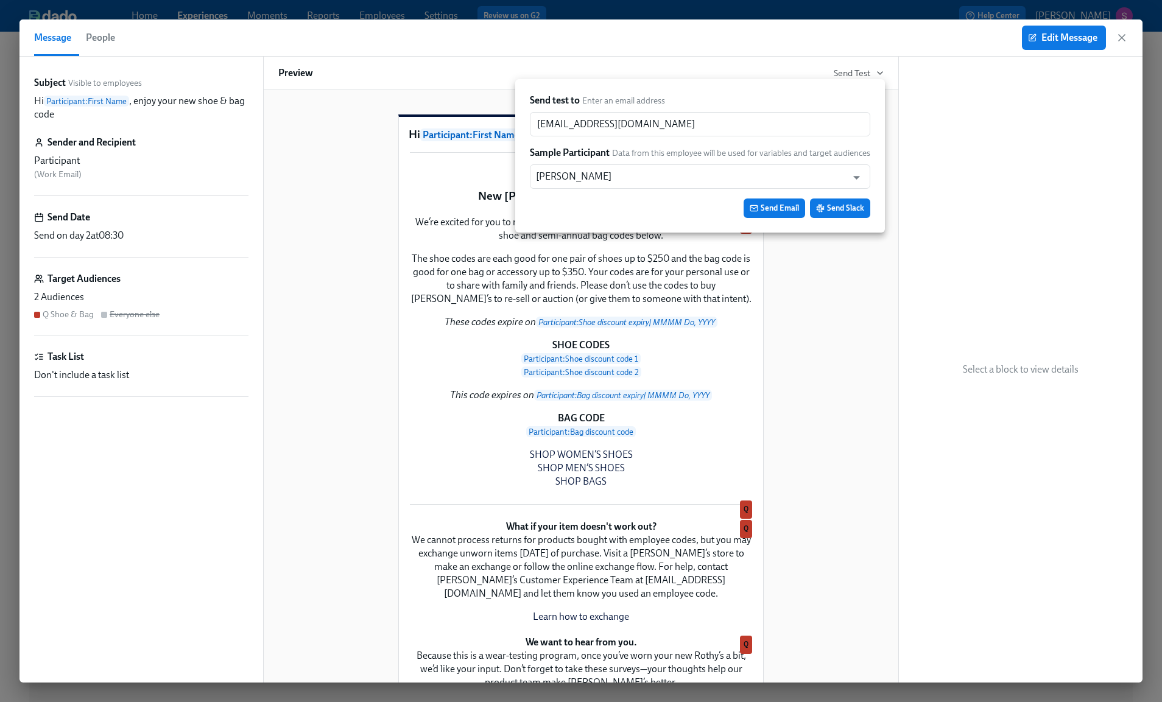
click at [928, 428] on div at bounding box center [581, 351] width 1162 height 702
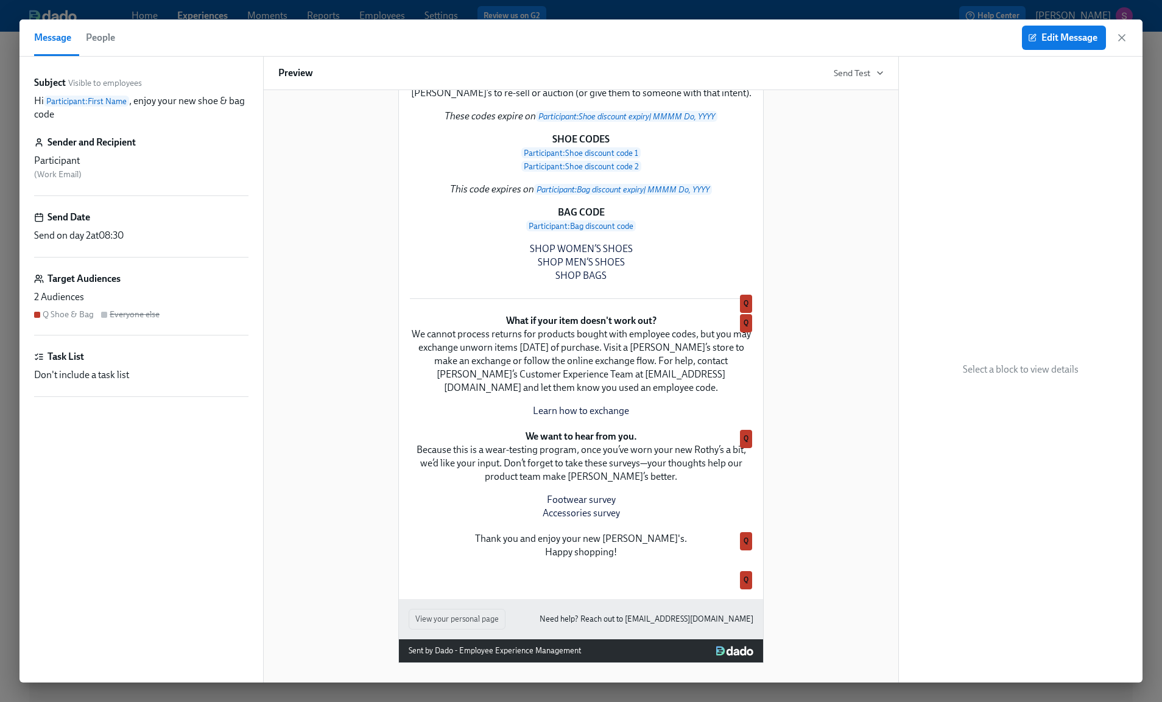
scroll to position [239, 0]
click at [1120, 40] on icon "button" at bounding box center [1122, 38] width 6 height 6
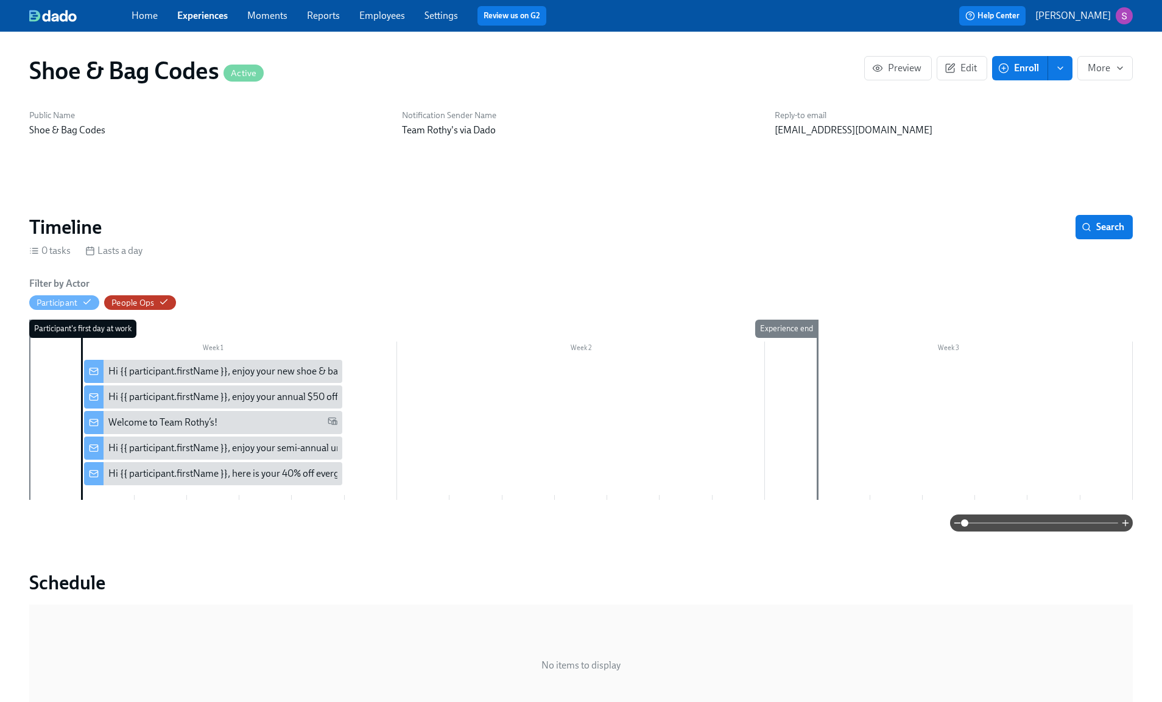
click at [255, 423] on div "Welcome to Team Rothy’s!" at bounding box center [222, 422] width 228 height 13
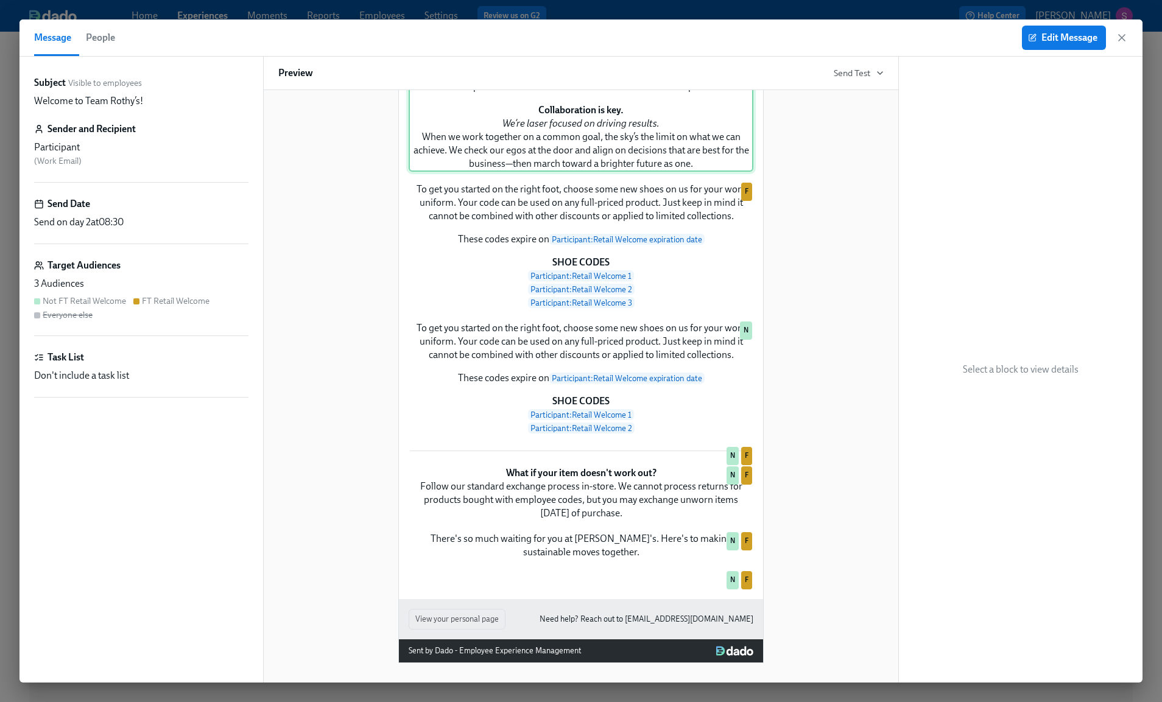
scroll to position [627, 0]
click at [1119, 33] on icon "button" at bounding box center [1122, 38] width 12 height 12
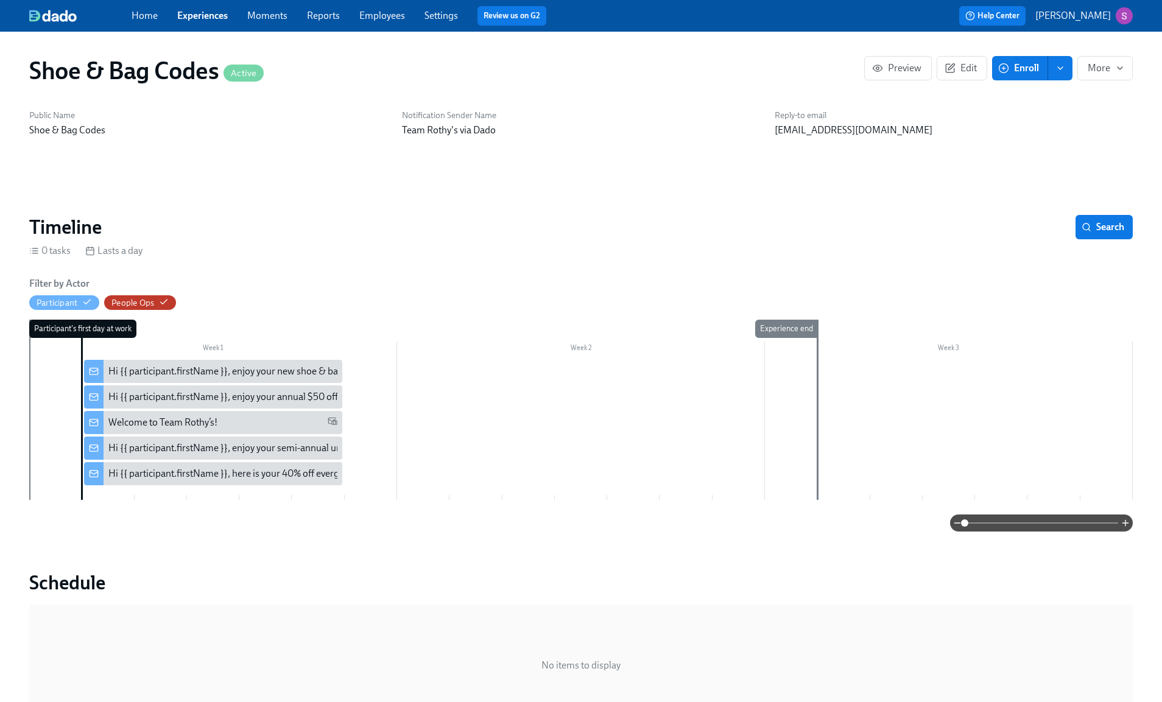
click at [272, 471] on div "Hi {{ participant.firstName }}, here is your 40% off evergreen code" at bounding box center [244, 473] width 272 height 13
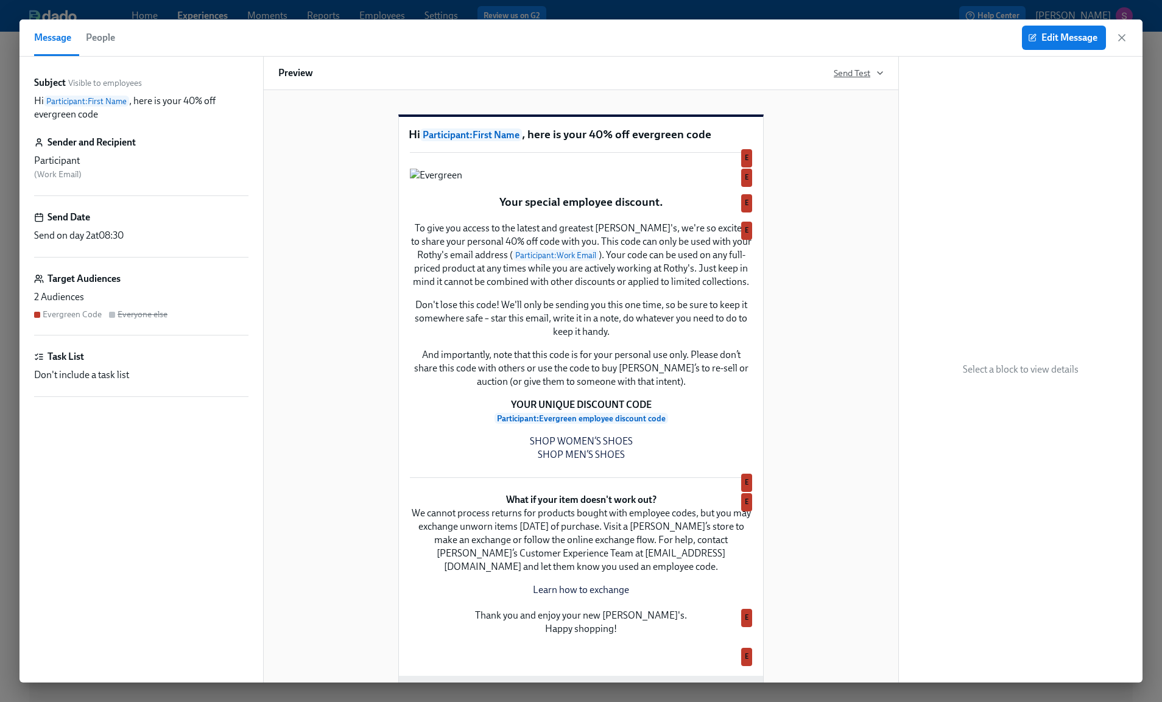
click at [870, 79] on span "Send Test" at bounding box center [859, 73] width 50 height 12
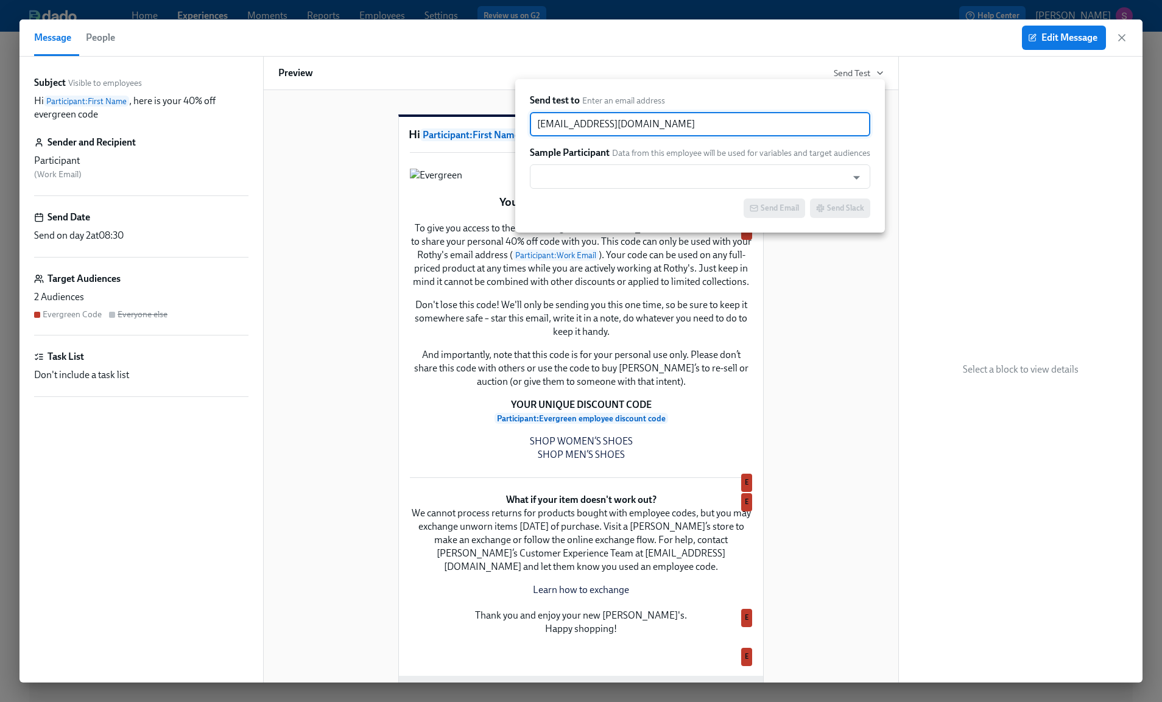
drag, startPoint x: 786, startPoint y: 122, endPoint x: 496, endPoint y: 121, distance: 289.9
click at [496, 121] on div "Send test to Enter an email address sjackson@rothys.com ​ Sample Participant Da…" at bounding box center [581, 351] width 1162 height 702
paste input "RoryMcGinty"
type input "RoryMcGinty@rothys.com"
click at [582, 168] on input "text" at bounding box center [688, 176] width 305 height 24
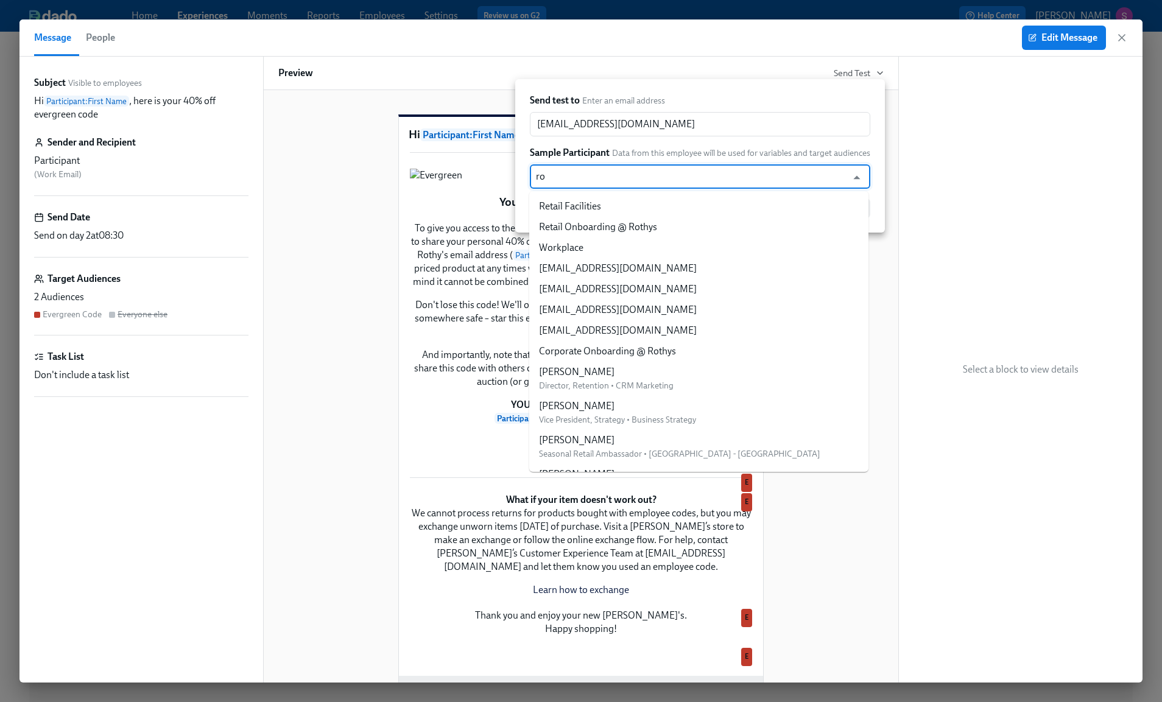
type input "ror"
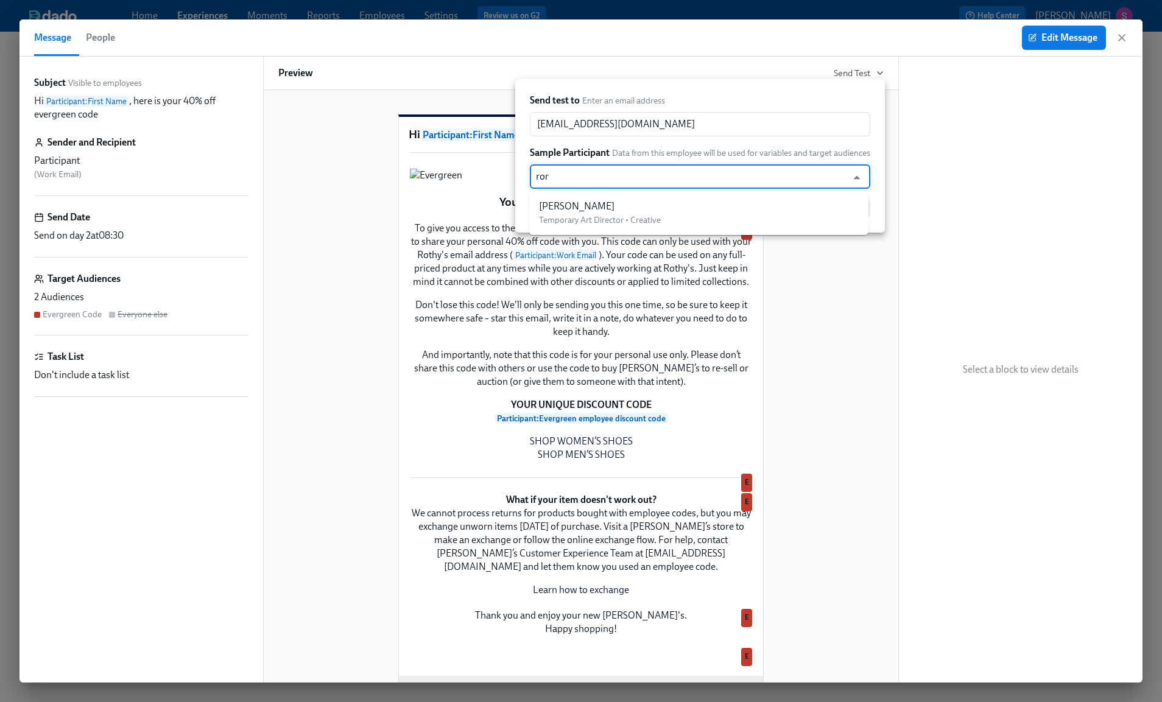
click at [589, 195] on ul "Rory McGinty Temporary Art Director • Creative" at bounding box center [698, 213] width 339 height 44
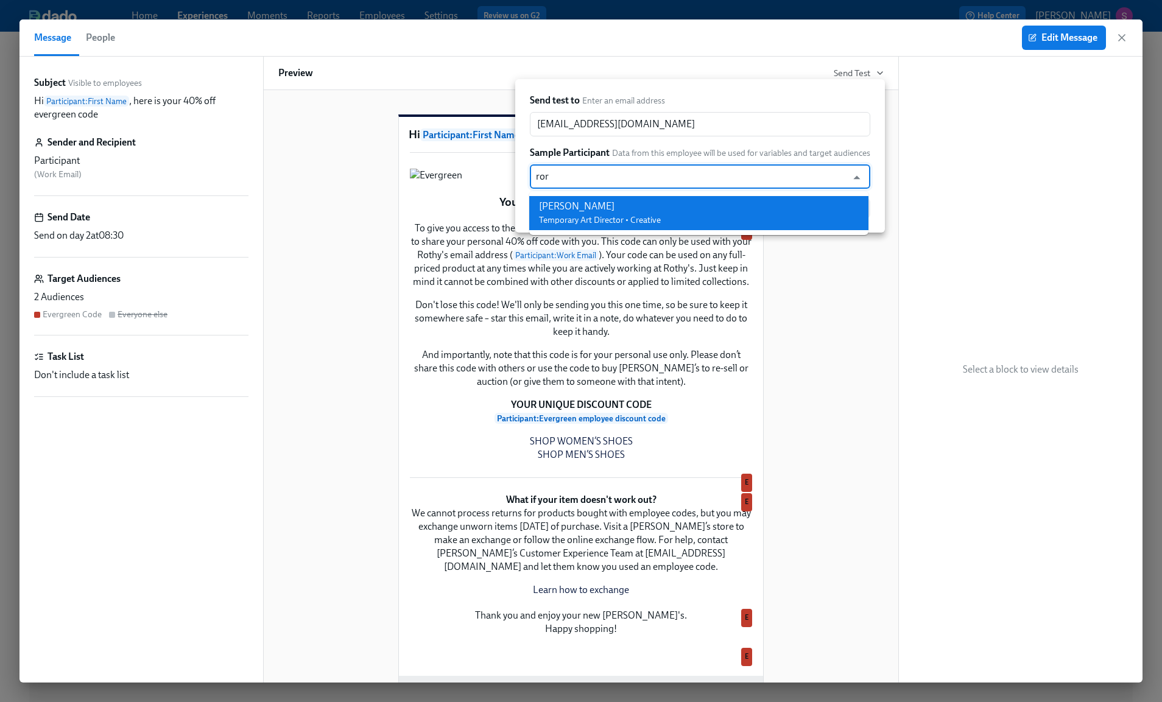
click at [590, 205] on div "Rory McGinty" at bounding box center [600, 206] width 122 height 13
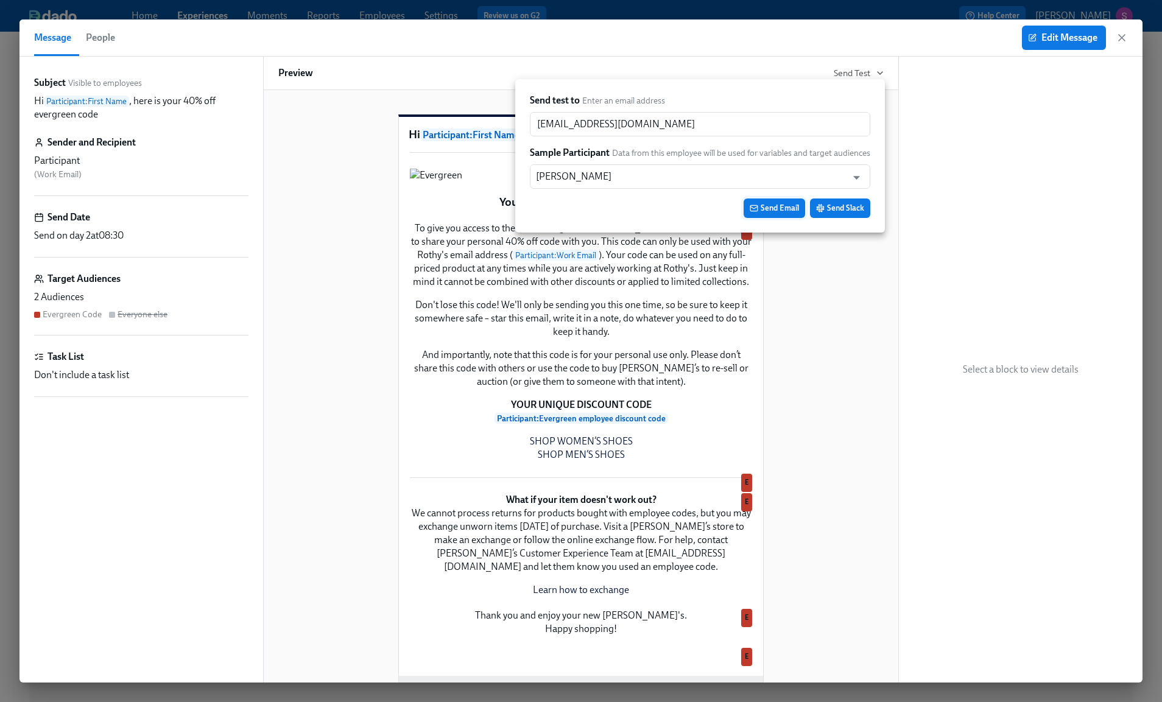
click at [767, 209] on span "Send Email" at bounding box center [774, 208] width 49 height 12
click at [1121, 31] on div at bounding box center [581, 351] width 1162 height 702
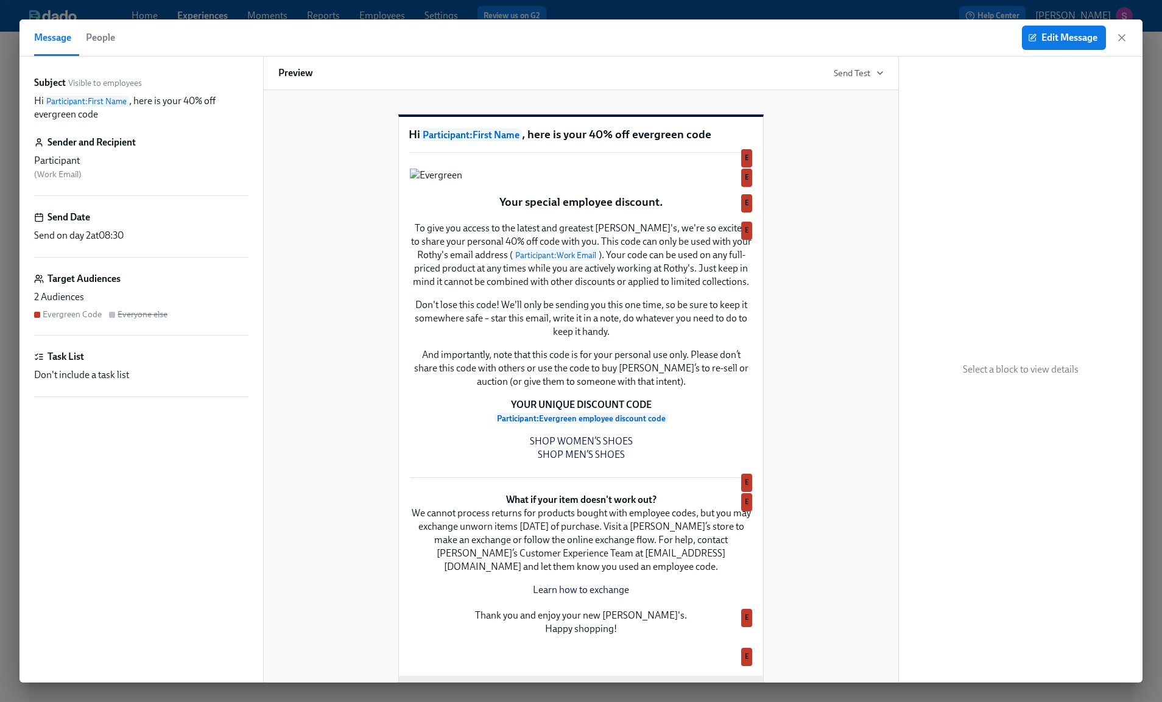
click at [1121, 38] on icon "button" at bounding box center [1122, 38] width 6 height 6
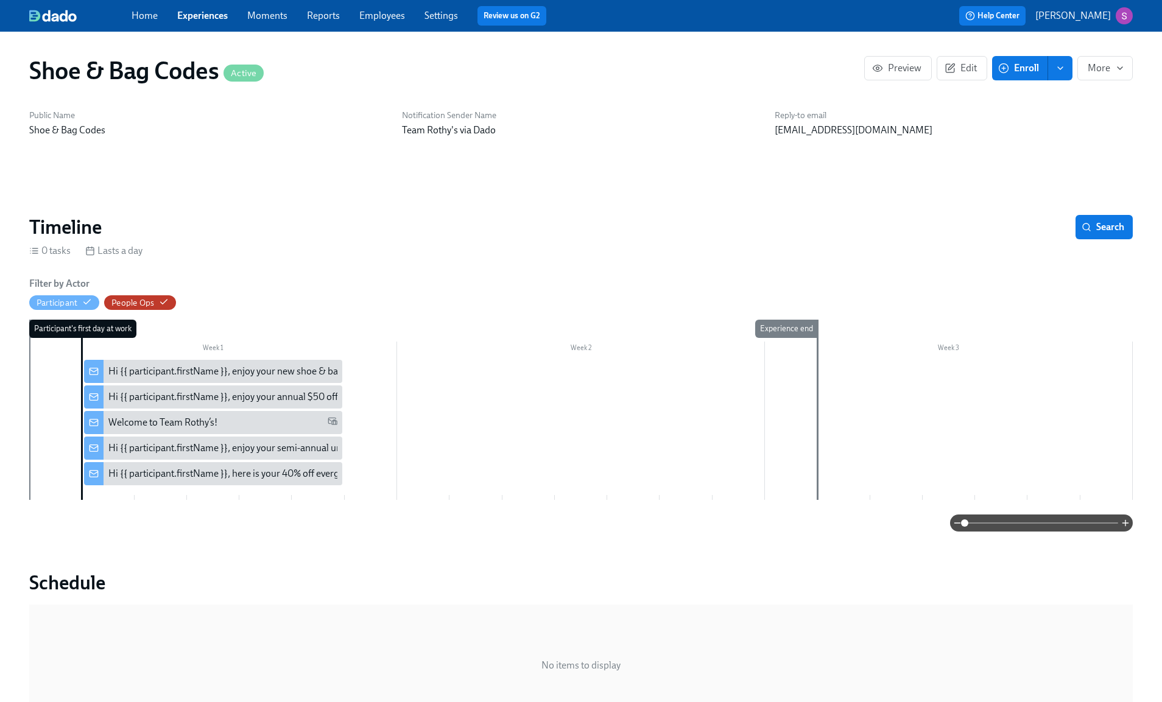
click at [279, 392] on div "Hi {{ participant.firstName }}, enjoy your annual $50 off codes." at bounding box center [237, 396] width 258 height 13
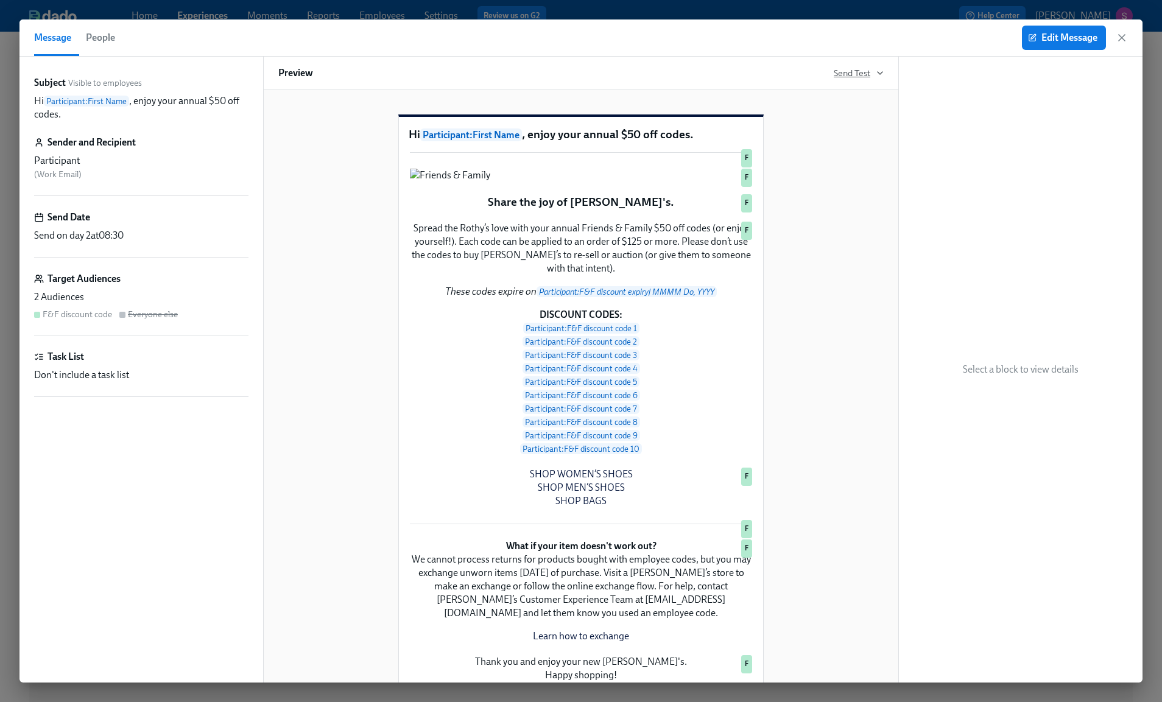
click at [864, 74] on span "Send Test" at bounding box center [859, 73] width 50 height 12
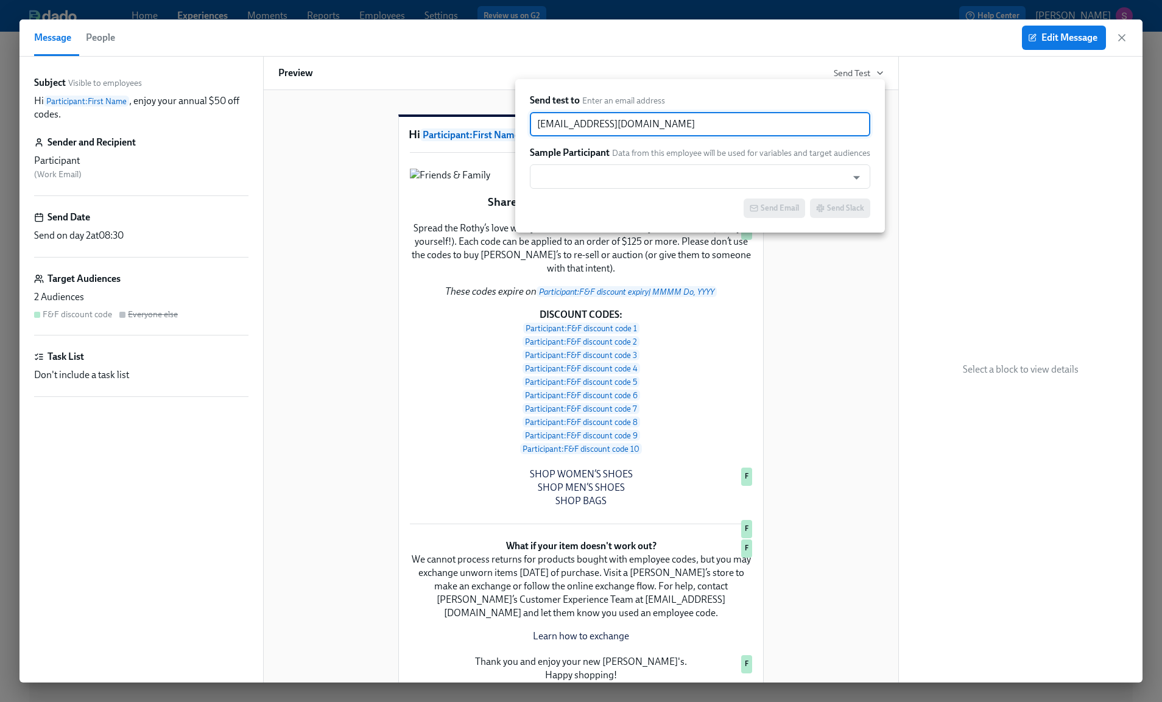
drag, startPoint x: 750, startPoint y: 133, endPoint x: 532, endPoint y: 123, distance: 218.2
click at [532, 123] on input "sjackson@rothys.com" at bounding box center [700, 124] width 340 height 24
paste input "RoryMcGinty"
type input "RoryMcGinty@rothys.com"
click at [595, 171] on input "text" at bounding box center [688, 176] width 305 height 24
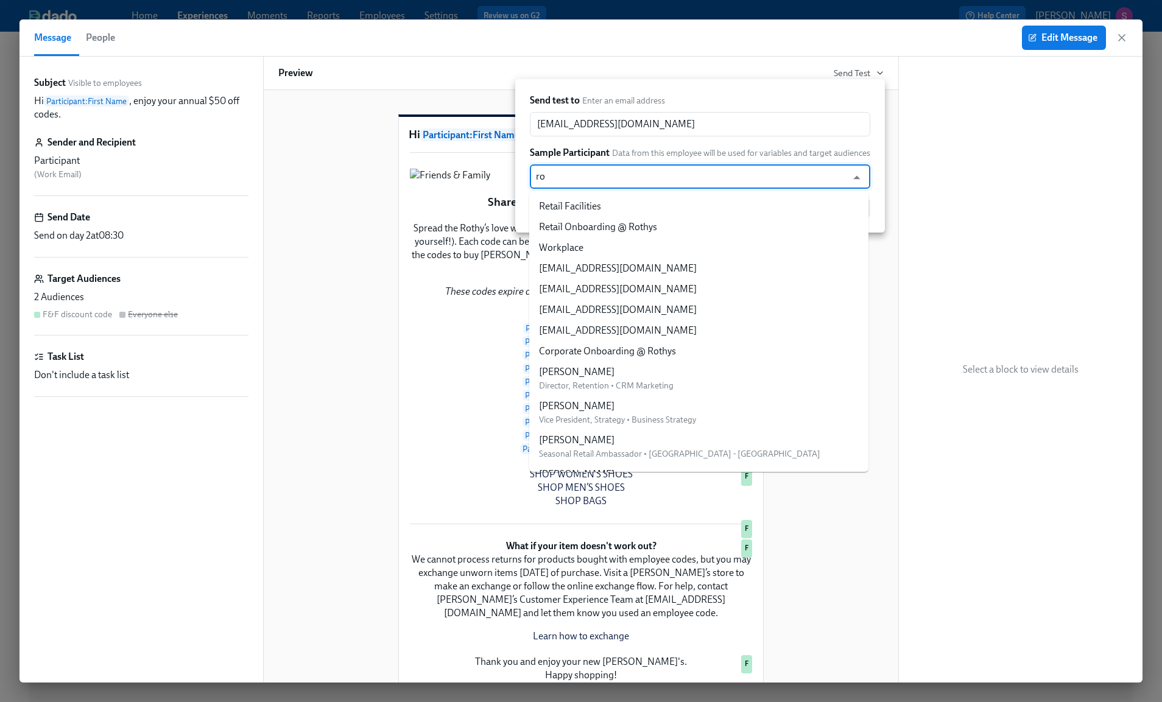
type input "ror"
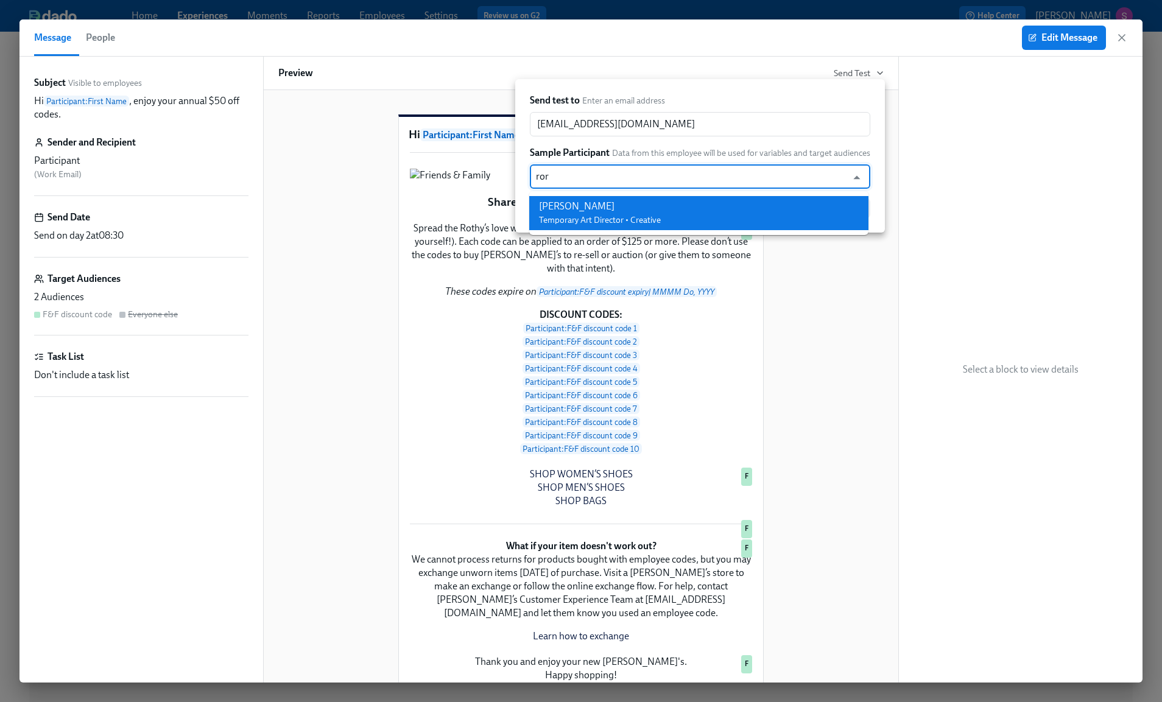
click at [602, 203] on div "Rory McGinty" at bounding box center [600, 206] width 122 height 13
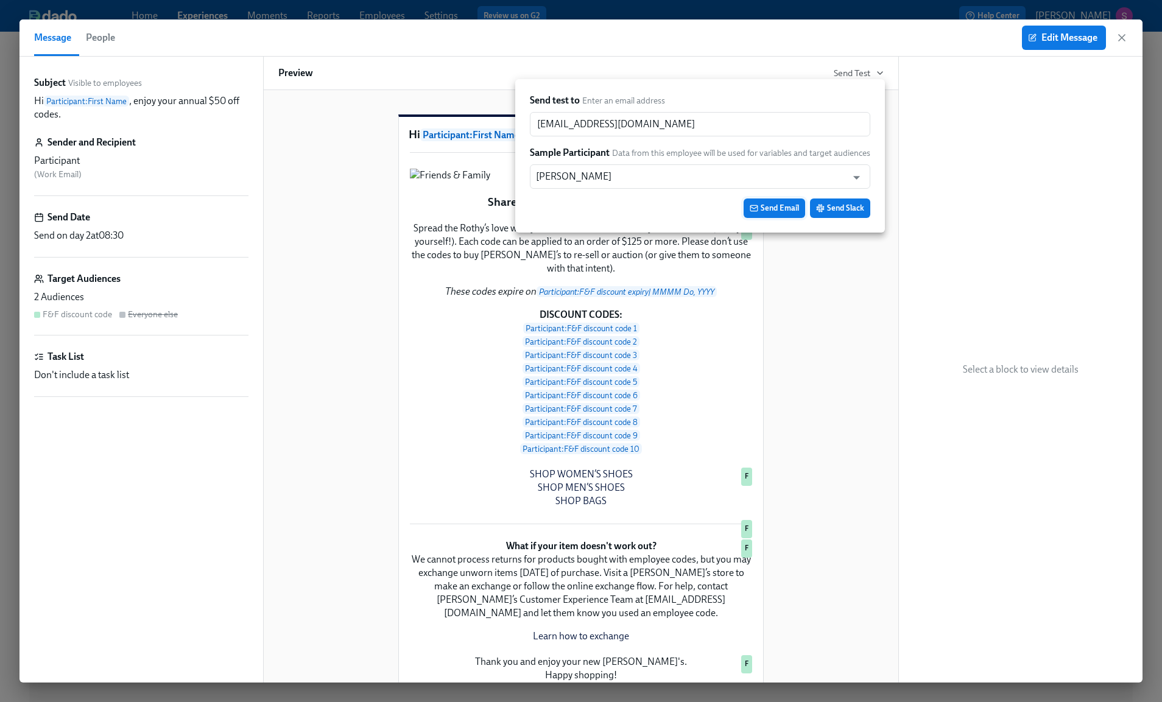
click at [769, 213] on span "Send Email" at bounding box center [774, 208] width 49 height 12
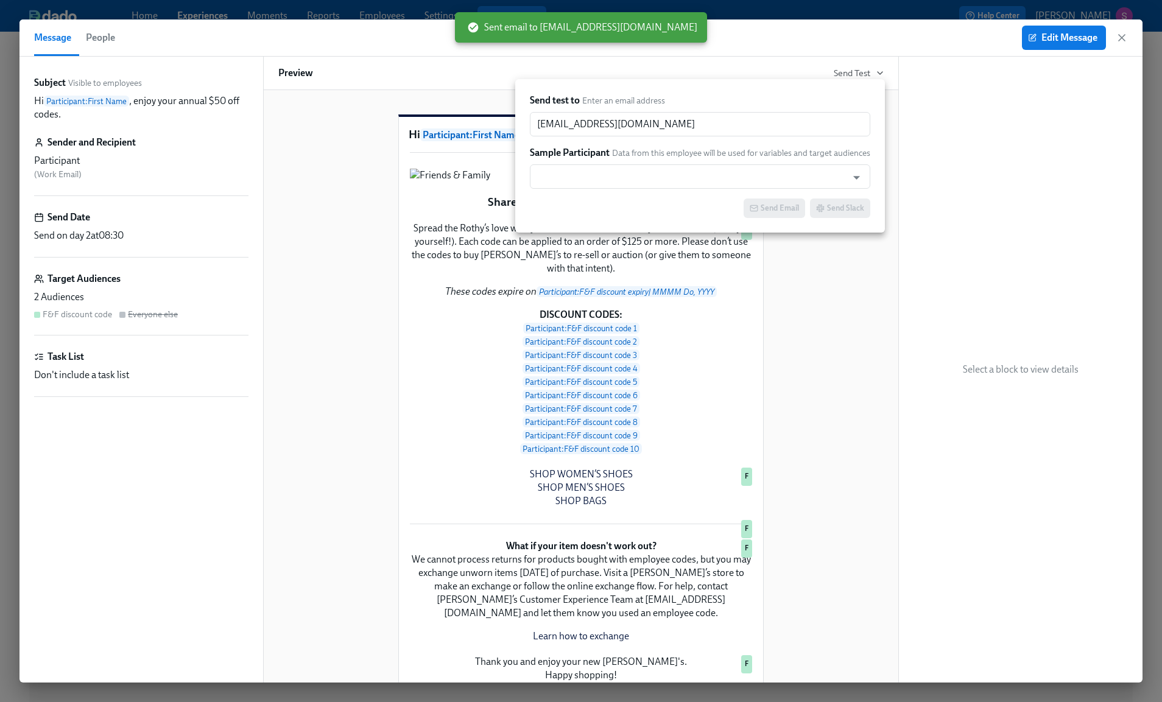
click at [1125, 38] on div at bounding box center [581, 351] width 1162 height 702
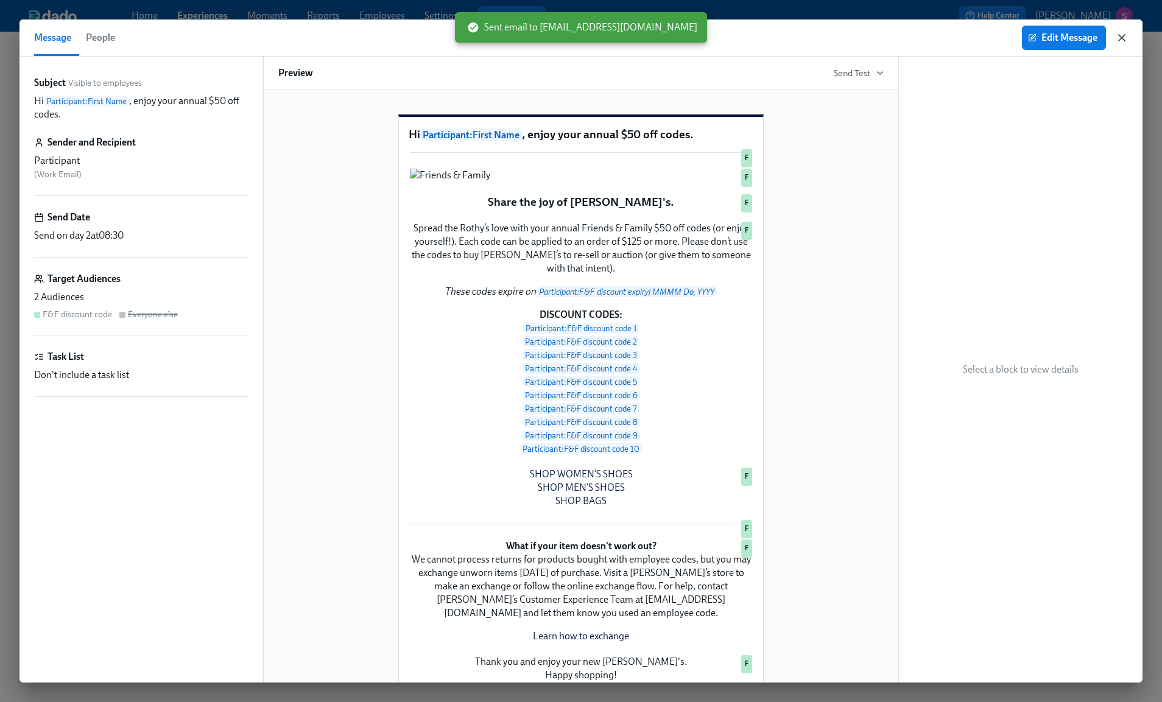
click at [1122, 37] on icon "button" at bounding box center [1122, 38] width 6 height 6
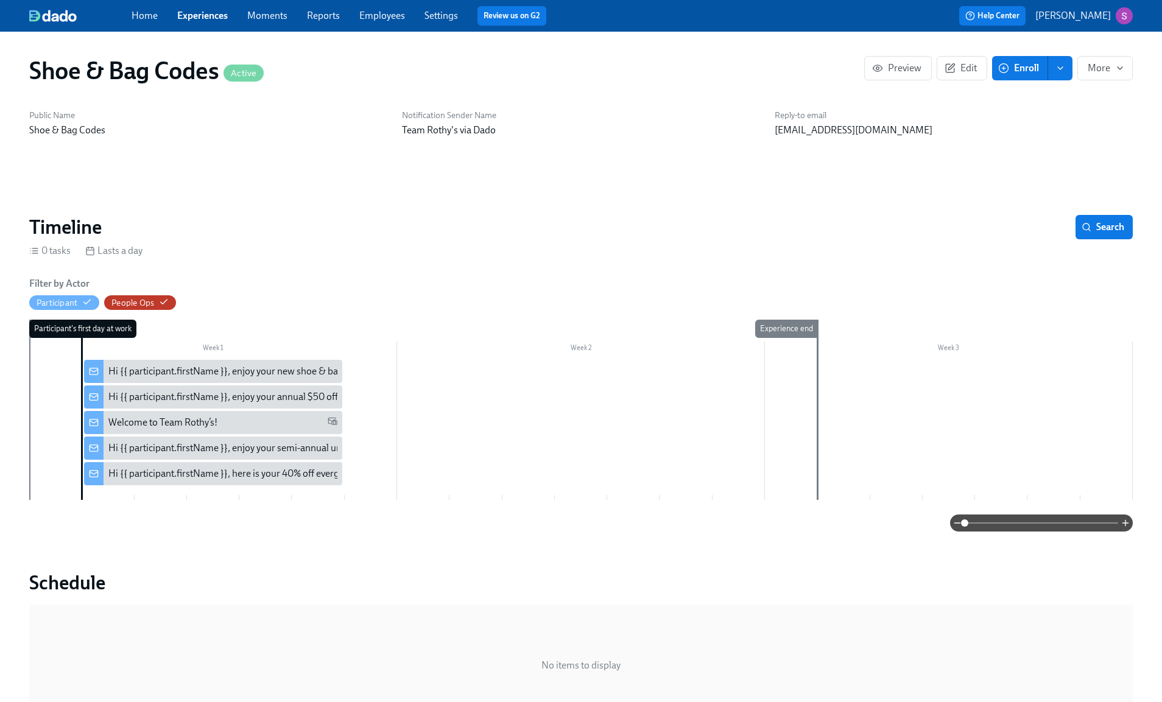
click at [266, 449] on div "Hi {{ participant.firstName }}, enjoy your semi-annual uniform codes." at bounding box center [250, 448] width 285 height 13
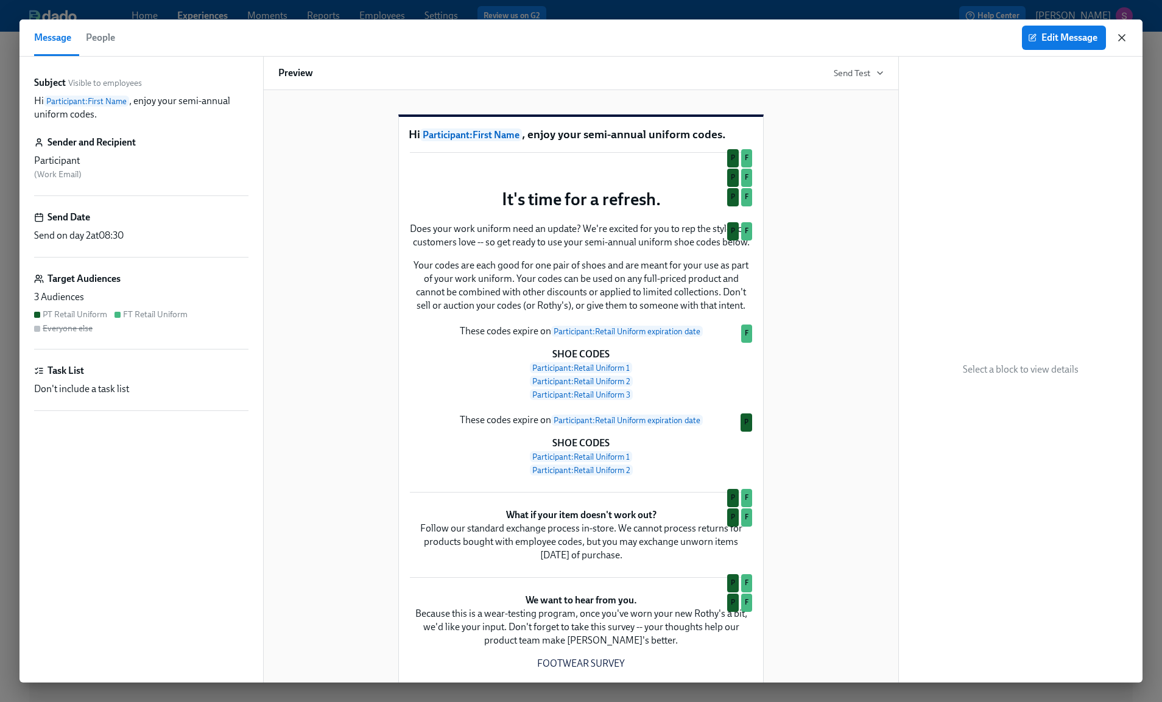
click at [1123, 39] on icon "button" at bounding box center [1122, 38] width 6 height 6
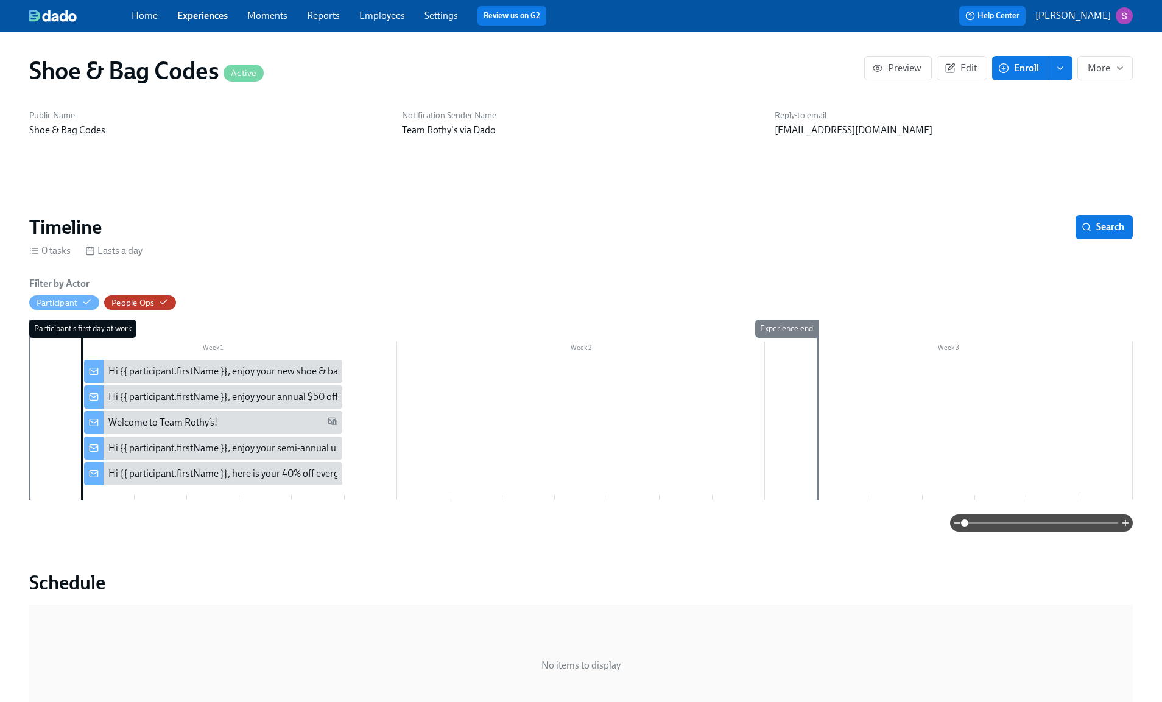
click at [262, 370] on div "Hi {{ participant.firstName }}, enjoy your new shoe & bag code" at bounding box center [236, 371] width 257 height 13
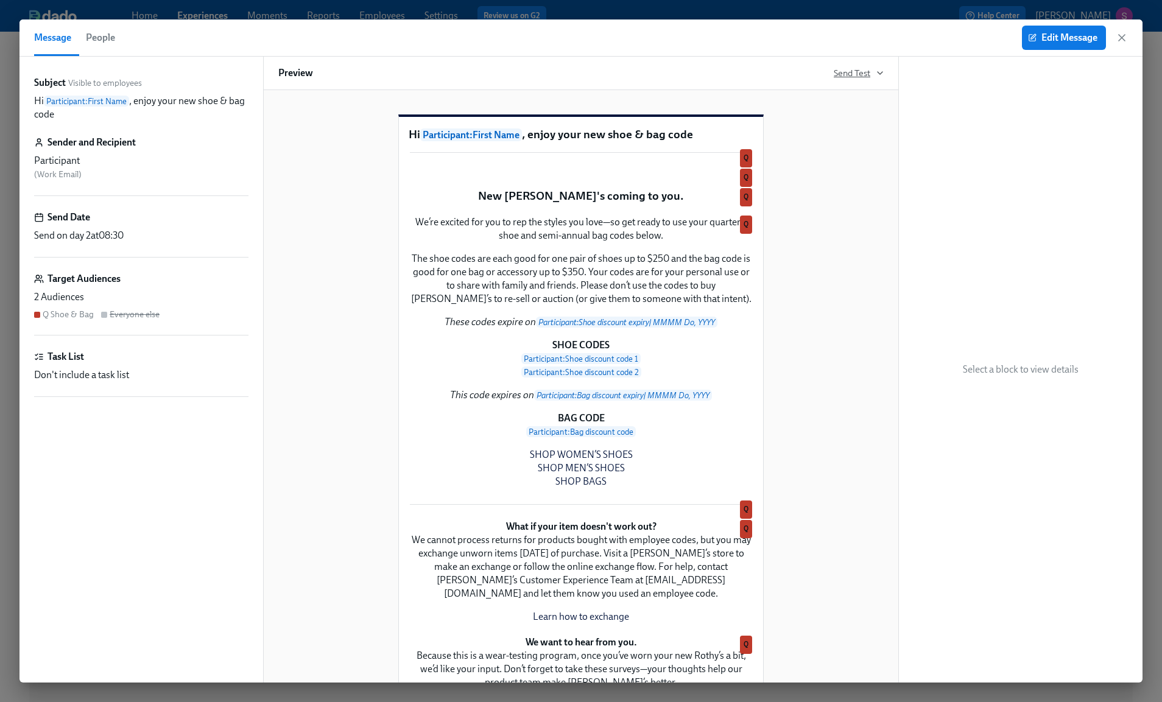
click at [876, 78] on span "Send Test" at bounding box center [859, 73] width 50 height 12
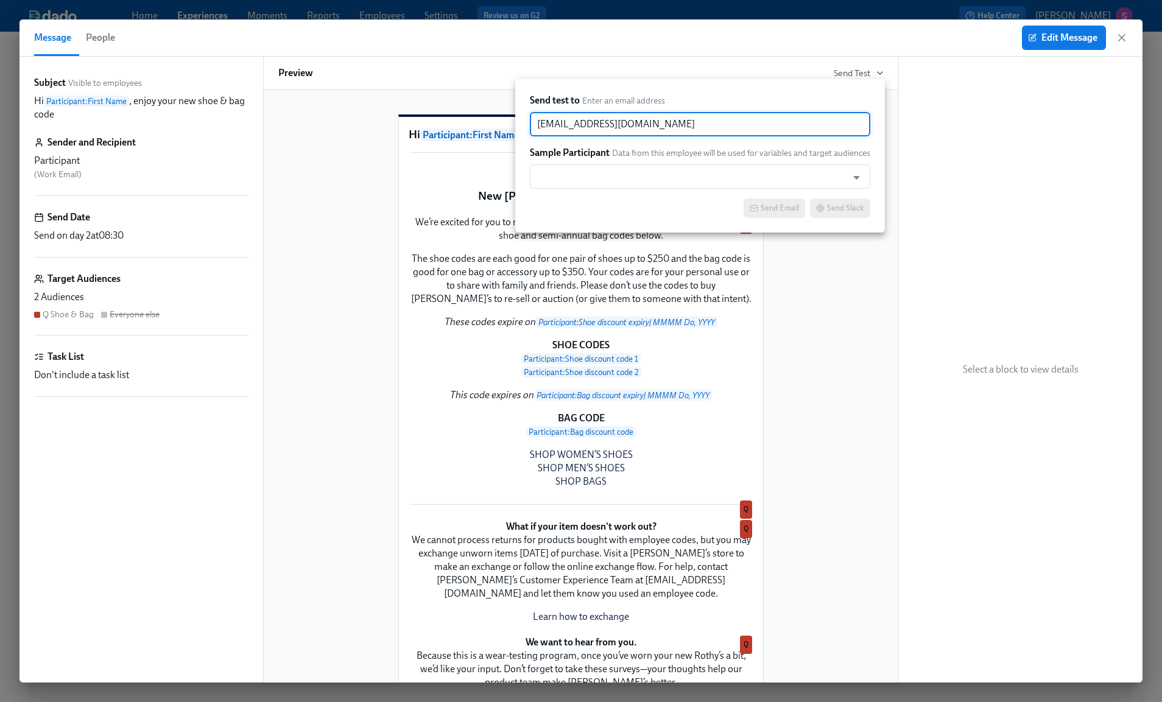
drag, startPoint x: 750, startPoint y: 127, endPoint x: 515, endPoint y: 131, distance: 235.7
click at [515, 131] on div "Send test to Enter an email address sjackson@rothys.com ​ Sample Participant Da…" at bounding box center [700, 155] width 370 height 153
drag, startPoint x: 669, startPoint y: 122, endPoint x: 486, endPoint y: 123, distance: 182.7
click at [486, 123] on div "Send test to Enter an email address sjackson@rothys.com ​ Sample Participant Da…" at bounding box center [581, 351] width 1162 height 702
paste input "RoryMcGinty"
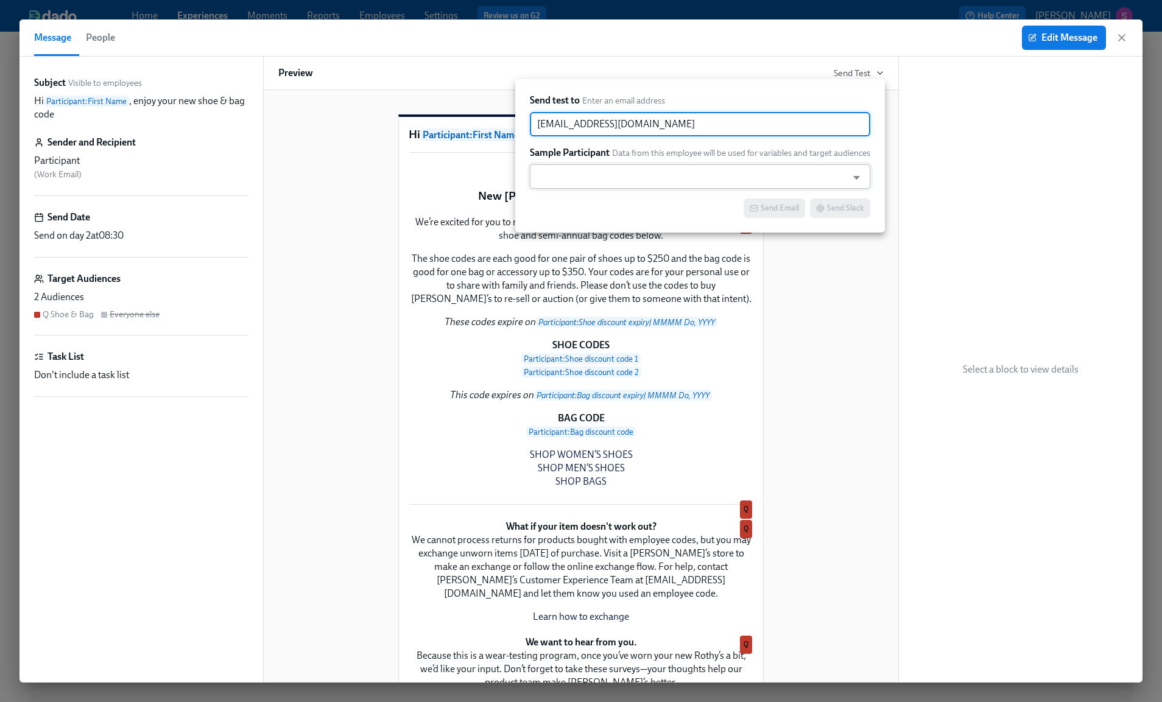
type input "RoryMcGinty@rothys.com"
click at [591, 183] on input "text" at bounding box center [688, 176] width 305 height 24
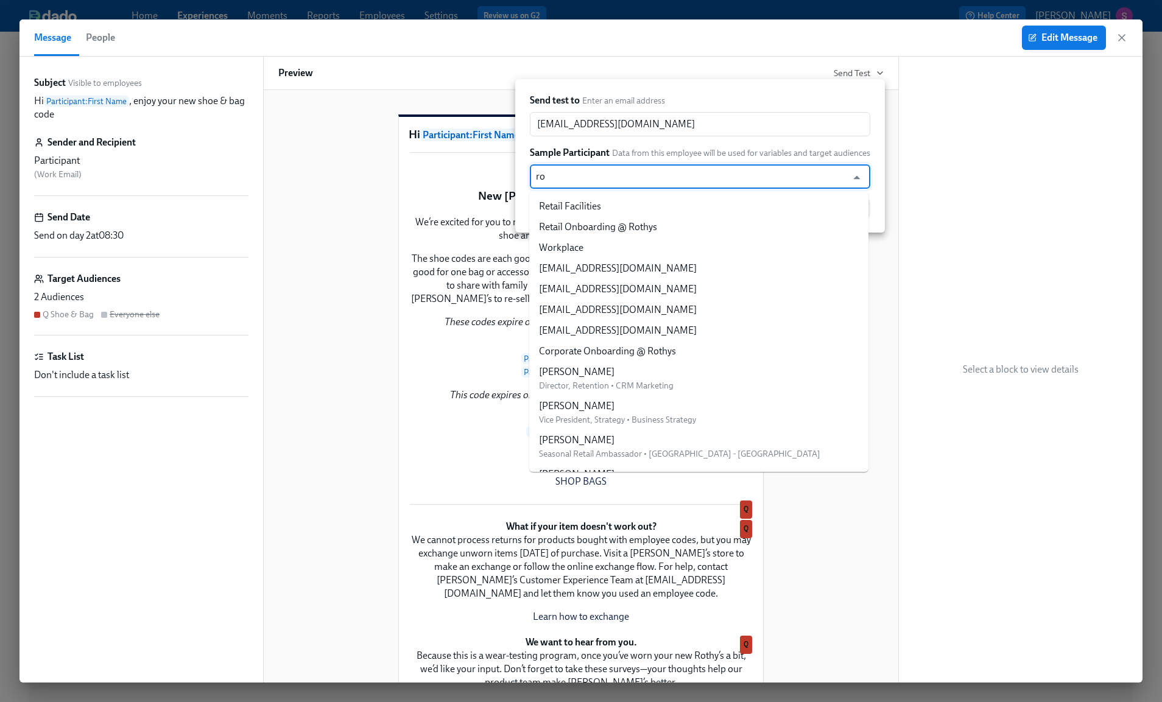
type input "ror"
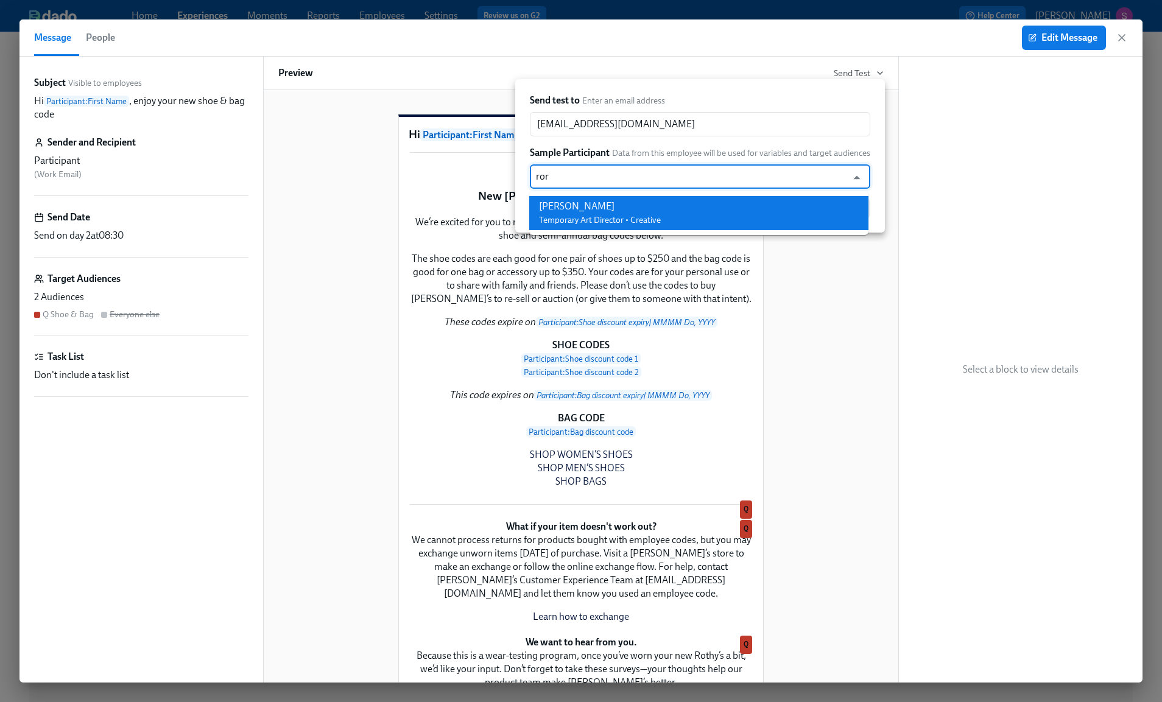
click at [602, 218] on span "Temporary Art Director • Creative" at bounding box center [600, 220] width 122 height 10
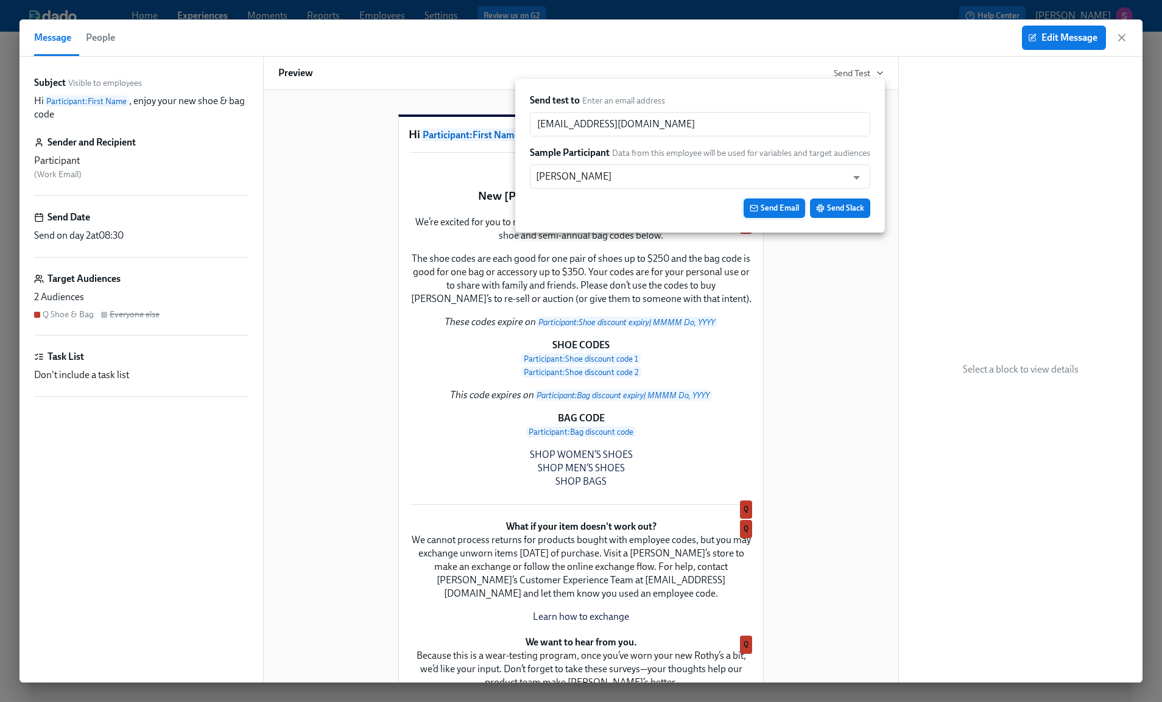
click at [780, 205] on span "Send Email" at bounding box center [774, 208] width 49 height 12
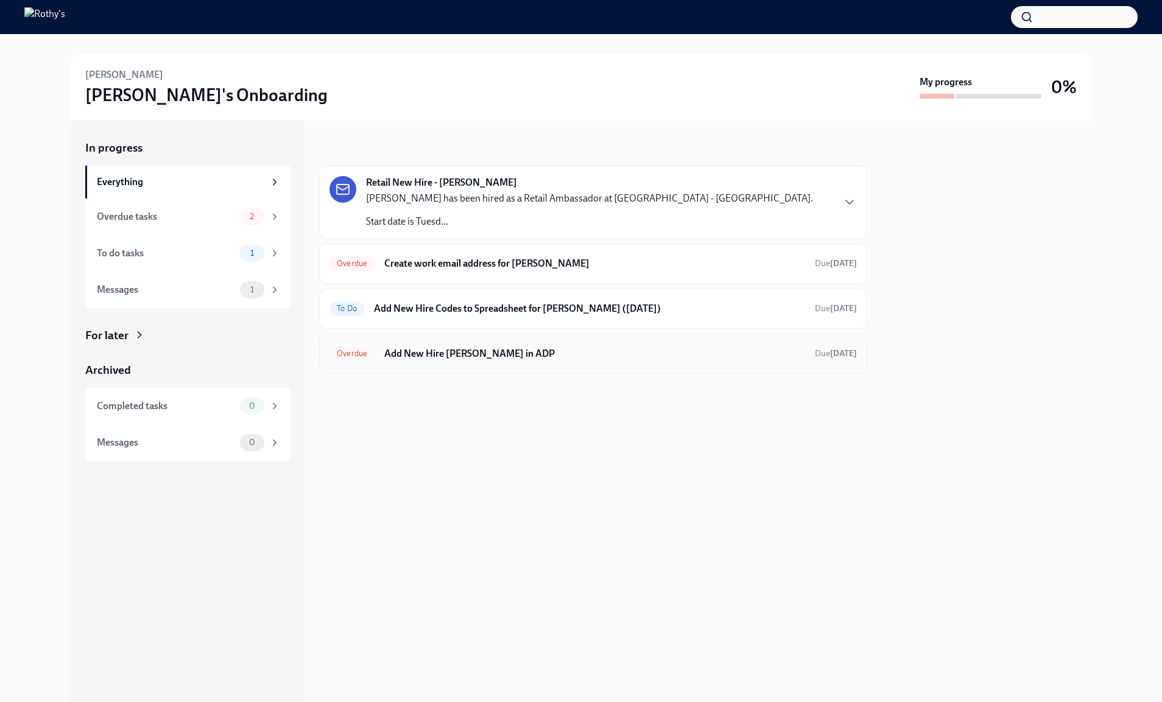
click at [449, 354] on h6 "Add New Hire Allie Urbanski in ADP" at bounding box center [594, 353] width 421 height 13
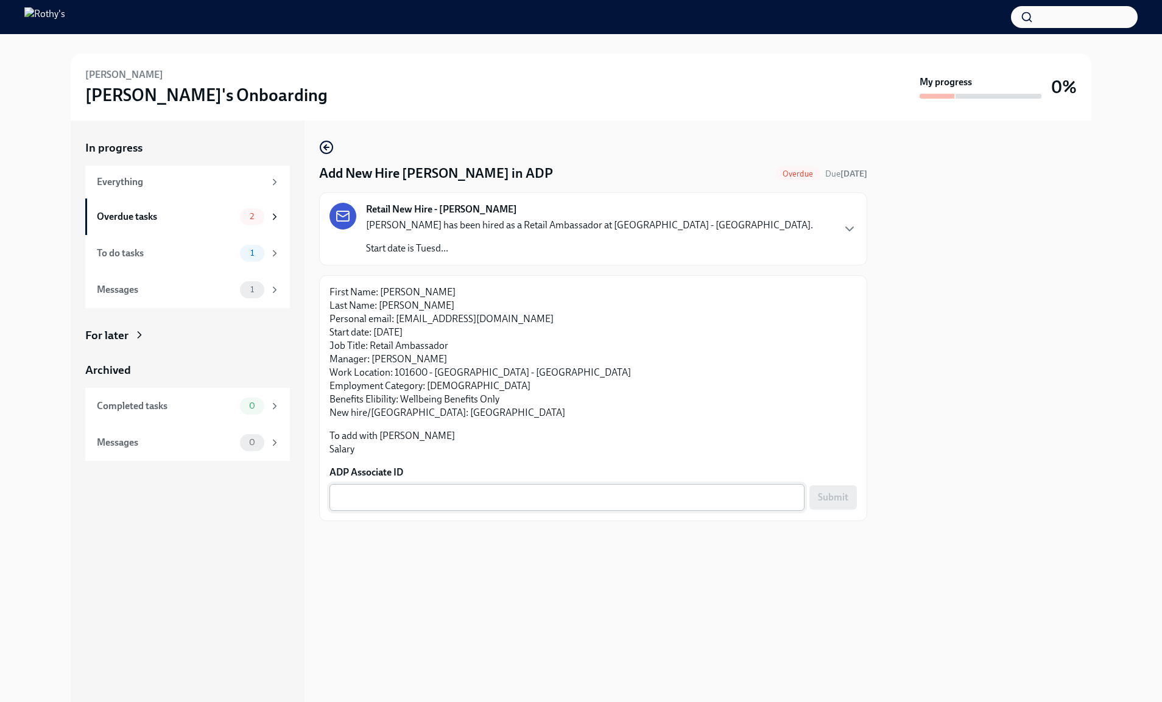
click at [435, 497] on textarea "ADP Associate ID" at bounding box center [567, 497] width 460 height 15
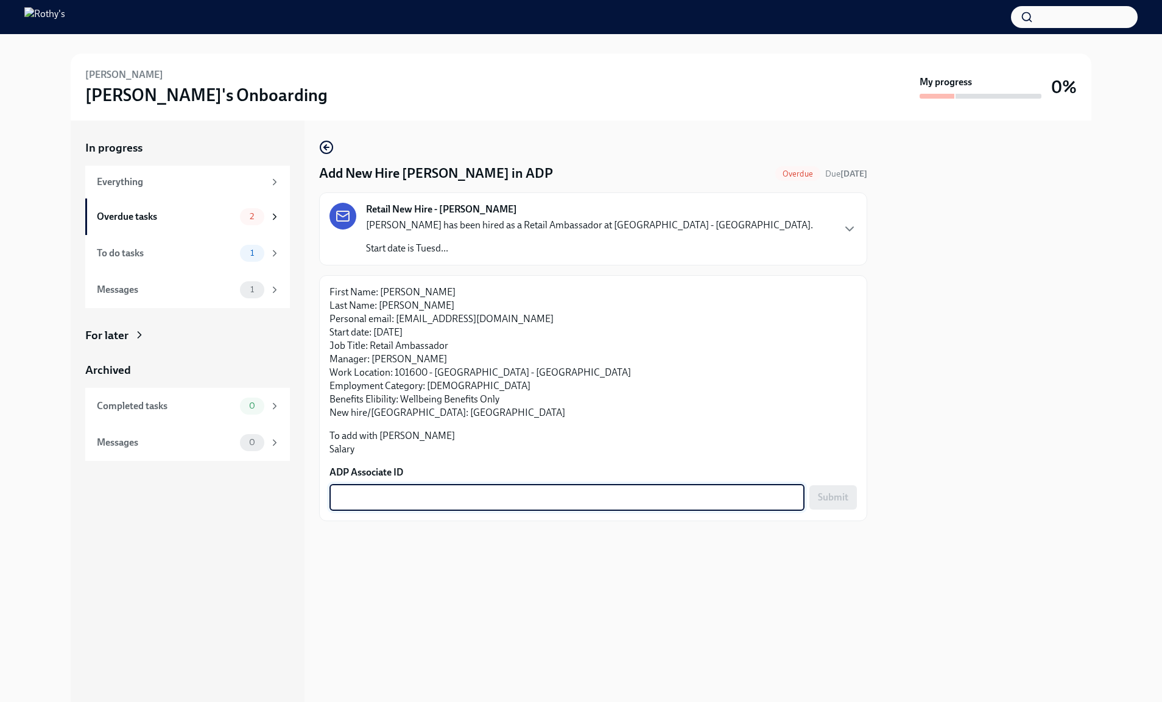
paste textarea "EMVG2710K"
type textarea "EMVG2710K"
click at [842, 504] on button "Submit" at bounding box center [833, 497] width 48 height 24
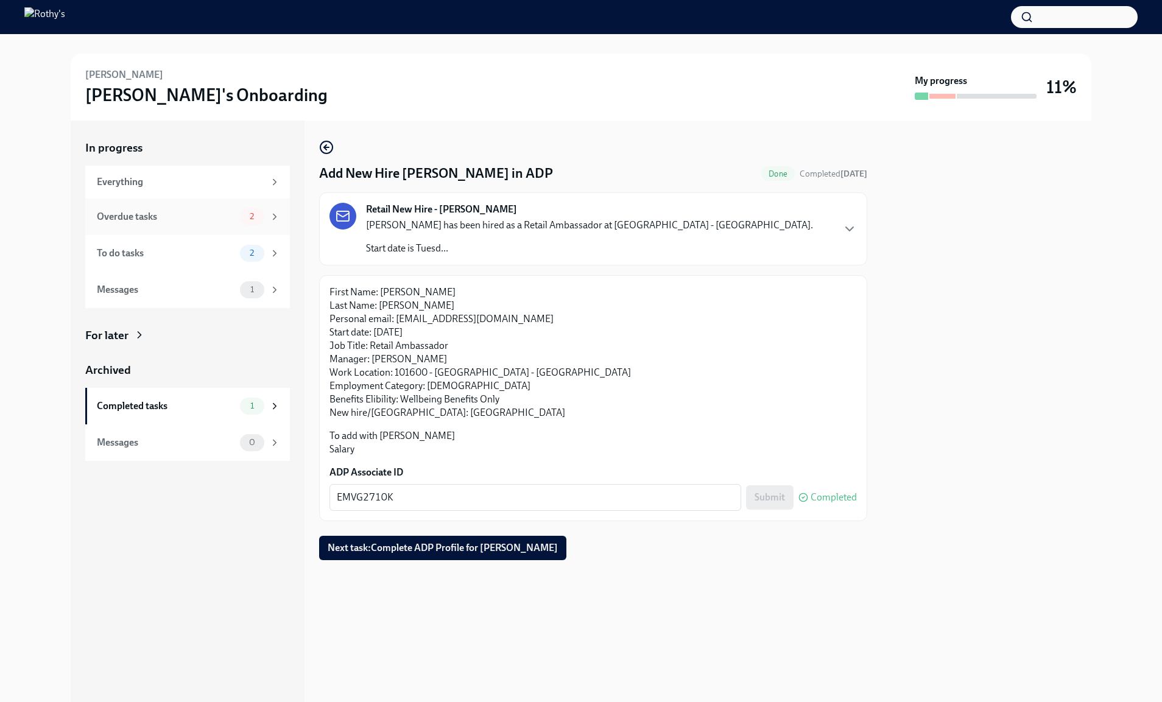
click at [248, 219] on span "2" at bounding box center [251, 216] width 19 height 9
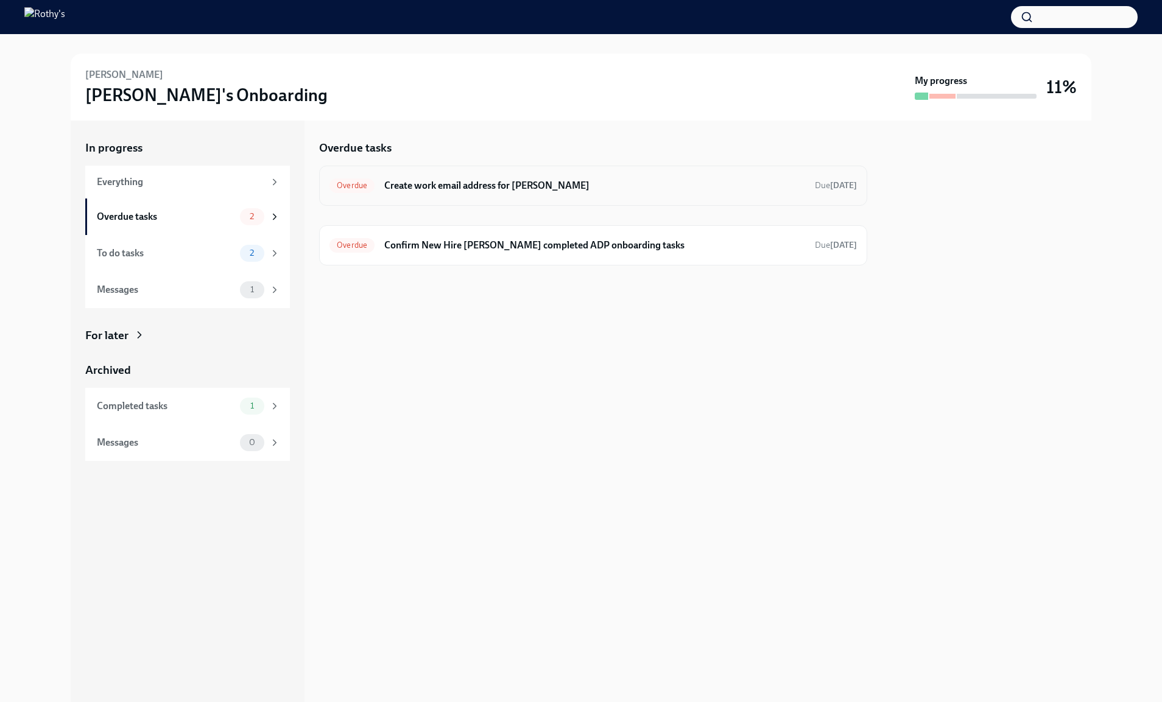
click at [457, 192] on h6 "Create work email address for Allie Urbanski" at bounding box center [594, 185] width 421 height 13
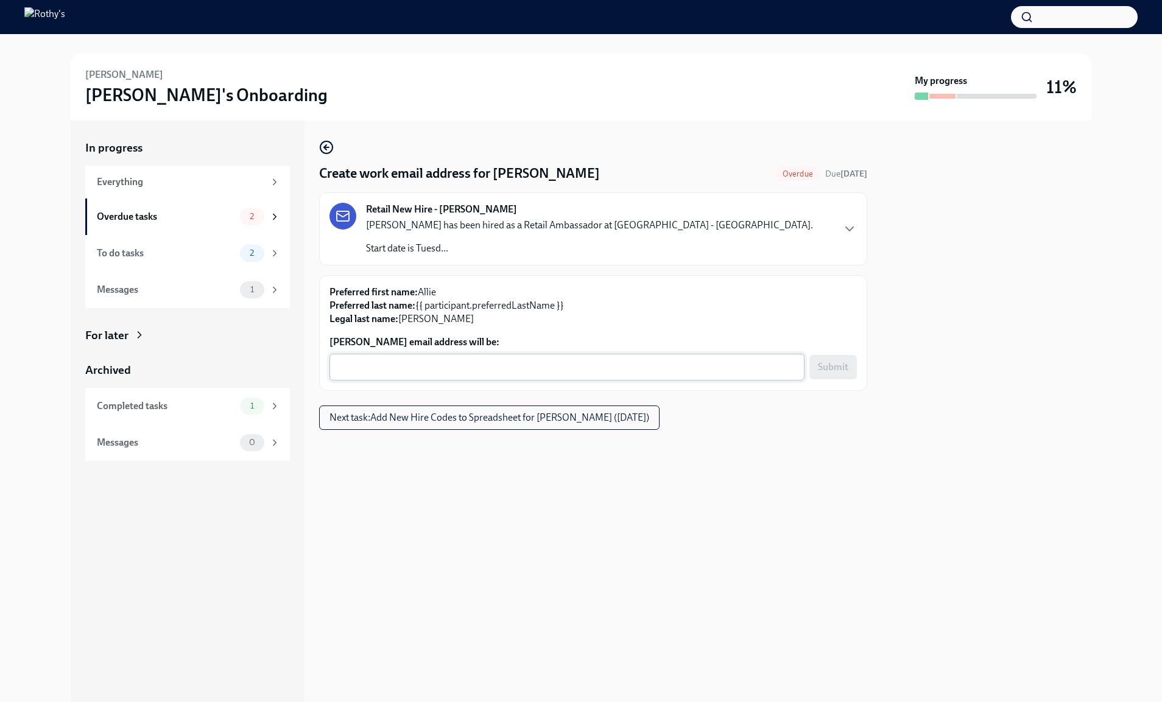
click at [469, 365] on textarea "Allie Urbanski's email address will be:" at bounding box center [567, 367] width 460 height 15
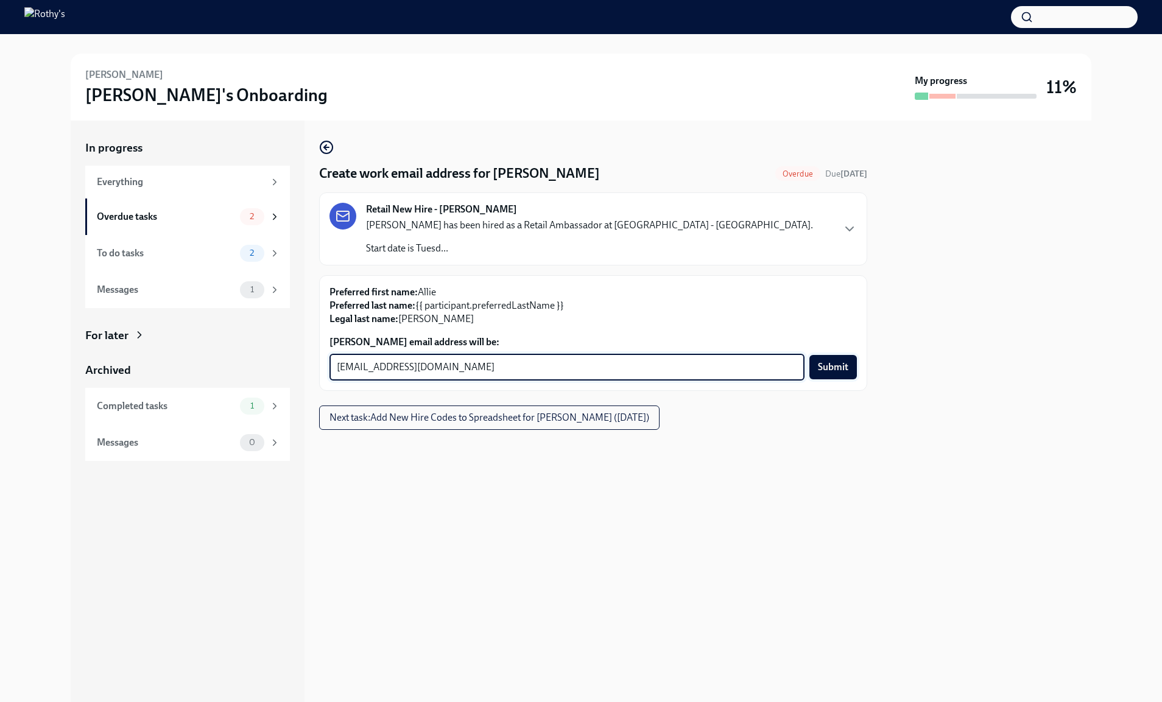
type textarea "aurbanski@rothys.com"
click at [843, 368] on span "Submit" at bounding box center [833, 367] width 30 height 12
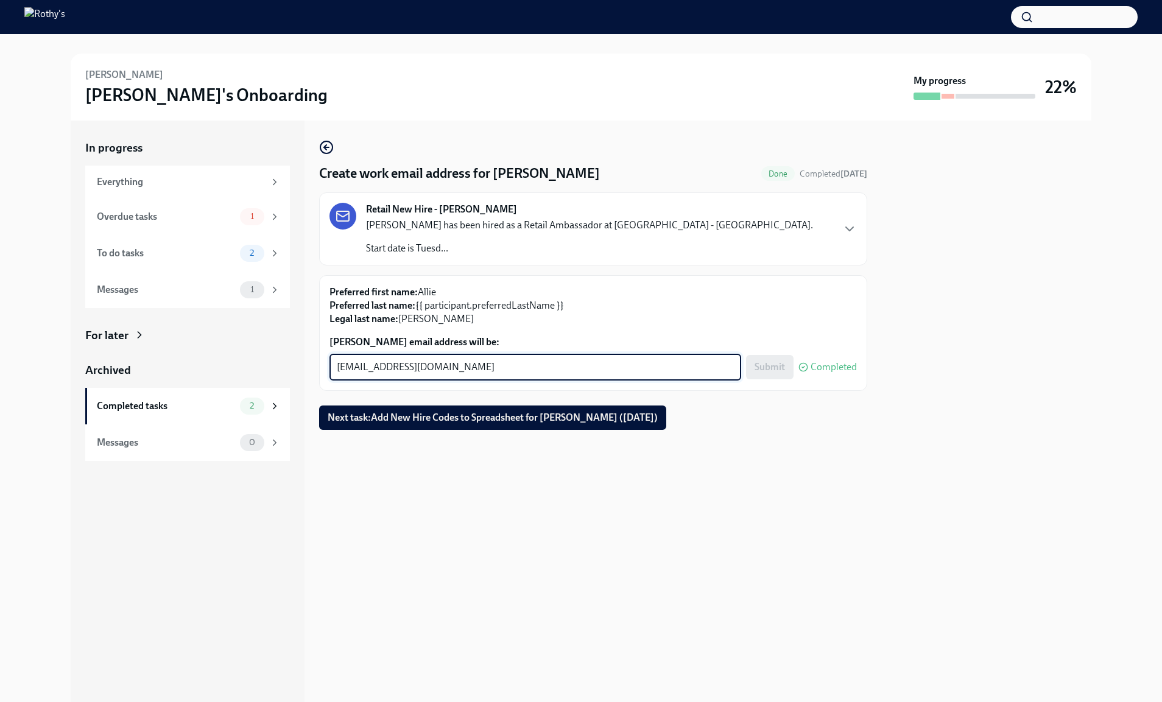
drag, startPoint x: 552, startPoint y: 360, endPoint x: 442, endPoint y: 365, distance: 110.9
click at [442, 365] on textarea "aurbanski@rothys.com" at bounding box center [535, 367] width 397 height 15
click at [600, 421] on span "Next task : Add New Hire Codes to Spreadsheet for Allie Urbanski (10/07/2025)" at bounding box center [493, 418] width 330 height 12
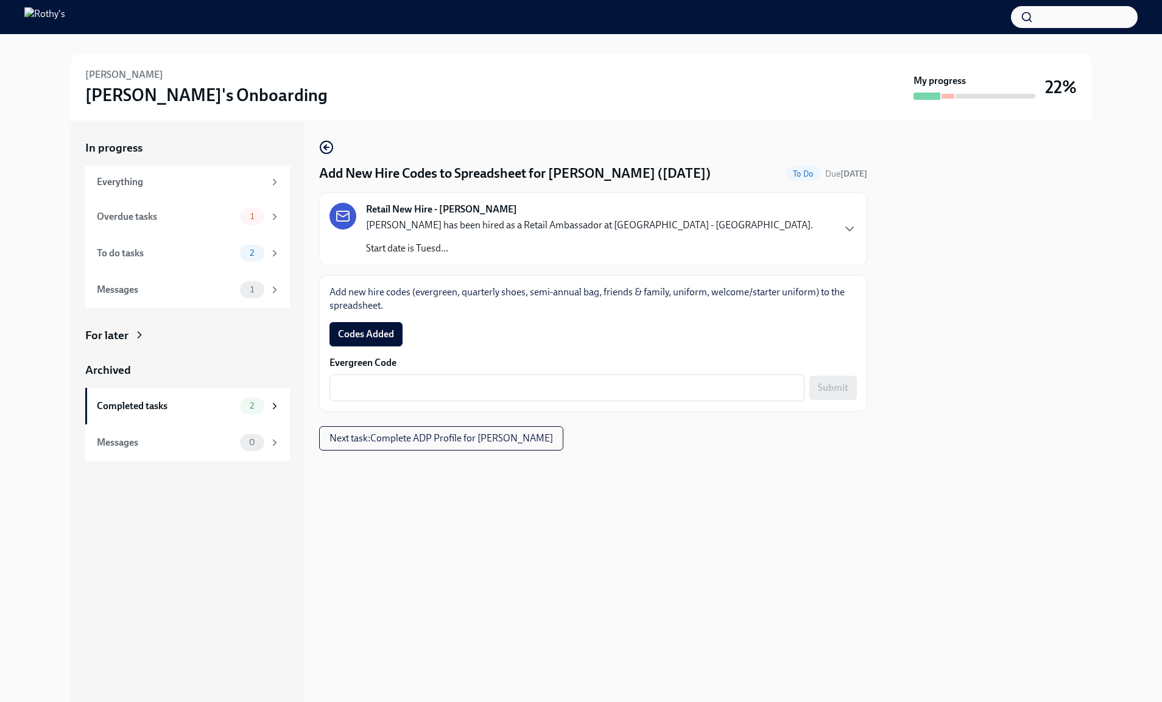
drag, startPoint x: 380, startPoint y: 334, endPoint x: 518, endPoint y: 326, distance: 138.4
click at [380, 334] on span "Codes Added" at bounding box center [366, 334] width 56 height 12
click at [664, 381] on textarea "Evergreen Code" at bounding box center [567, 388] width 460 height 15
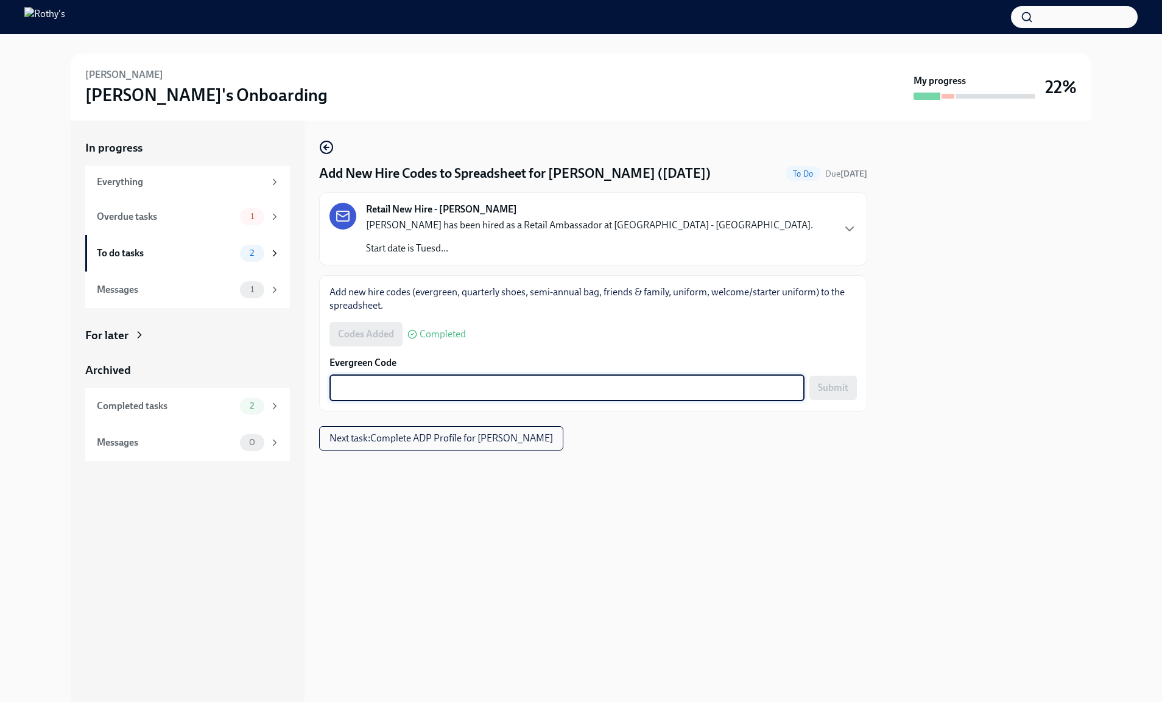
paste textarea "E-FF-2QH5MK"
type textarea "E-FF-2QH5MK"
click at [829, 382] on span "Submit" at bounding box center [833, 388] width 30 height 12
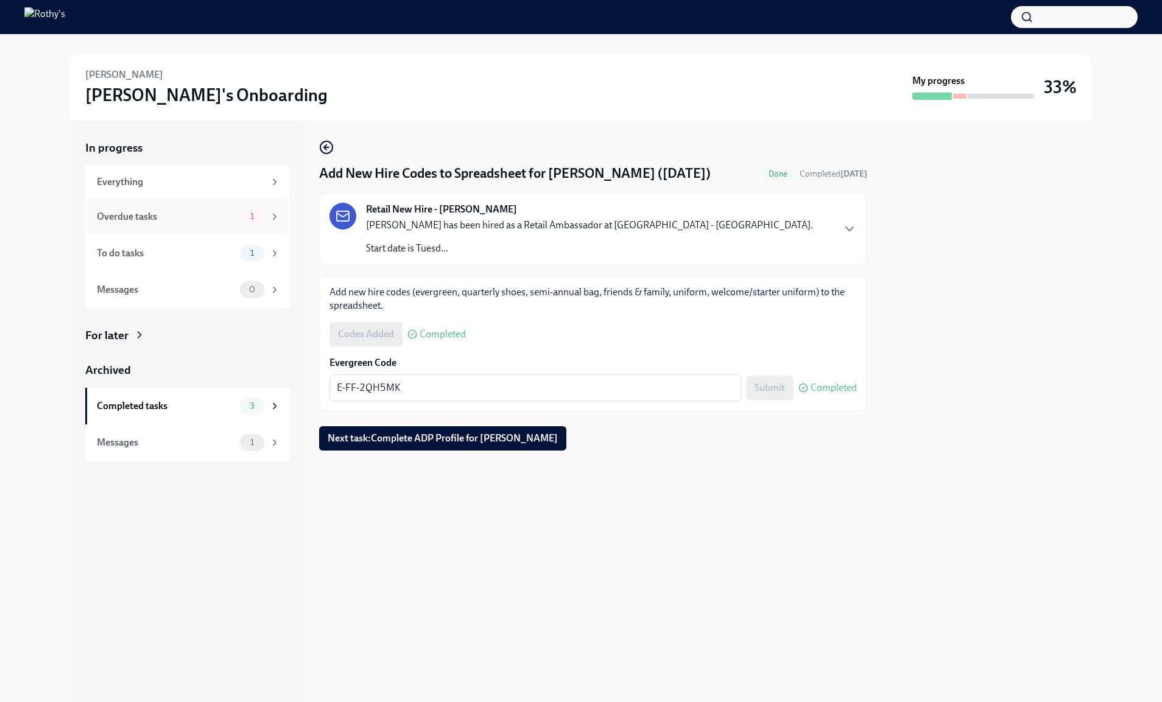
click at [161, 228] on div "Overdue tasks 1" at bounding box center [187, 217] width 205 height 37
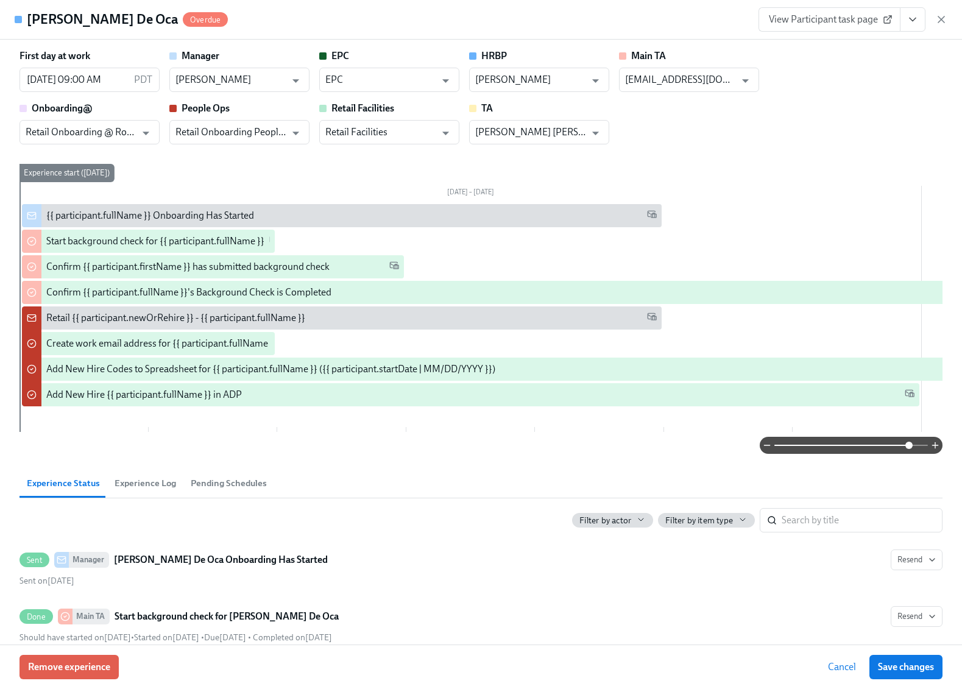
scroll to position [0, 2306]
